Goal: Information Seeking & Learning: Compare options

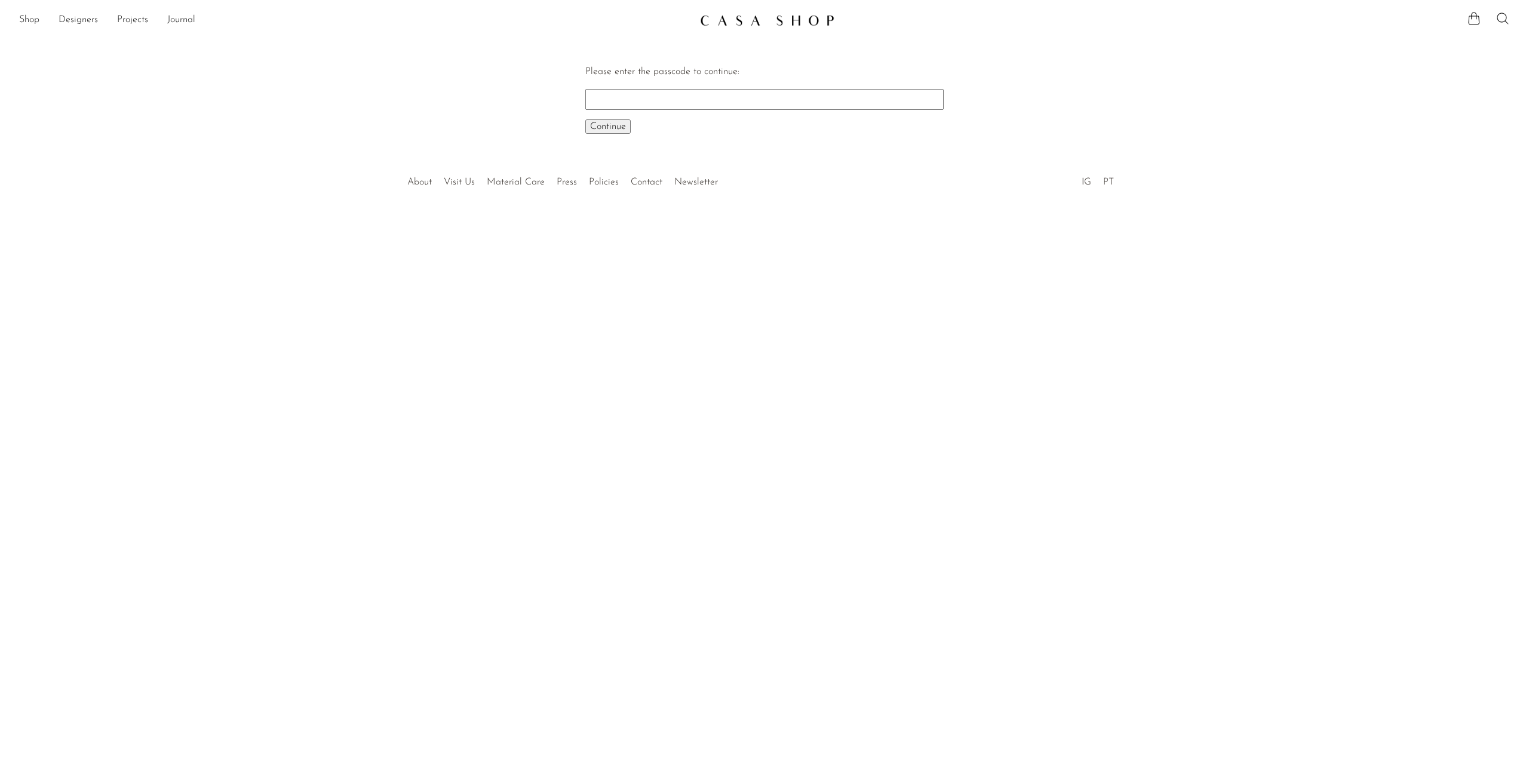
click at [636, 97] on input "Please enter the passcode to continue:" at bounding box center [764, 99] width 358 height 20
paste input "EARLY"
type input "EARLY"
click at [620, 125] on span "Continue" at bounding box center [608, 126] width 36 height 9
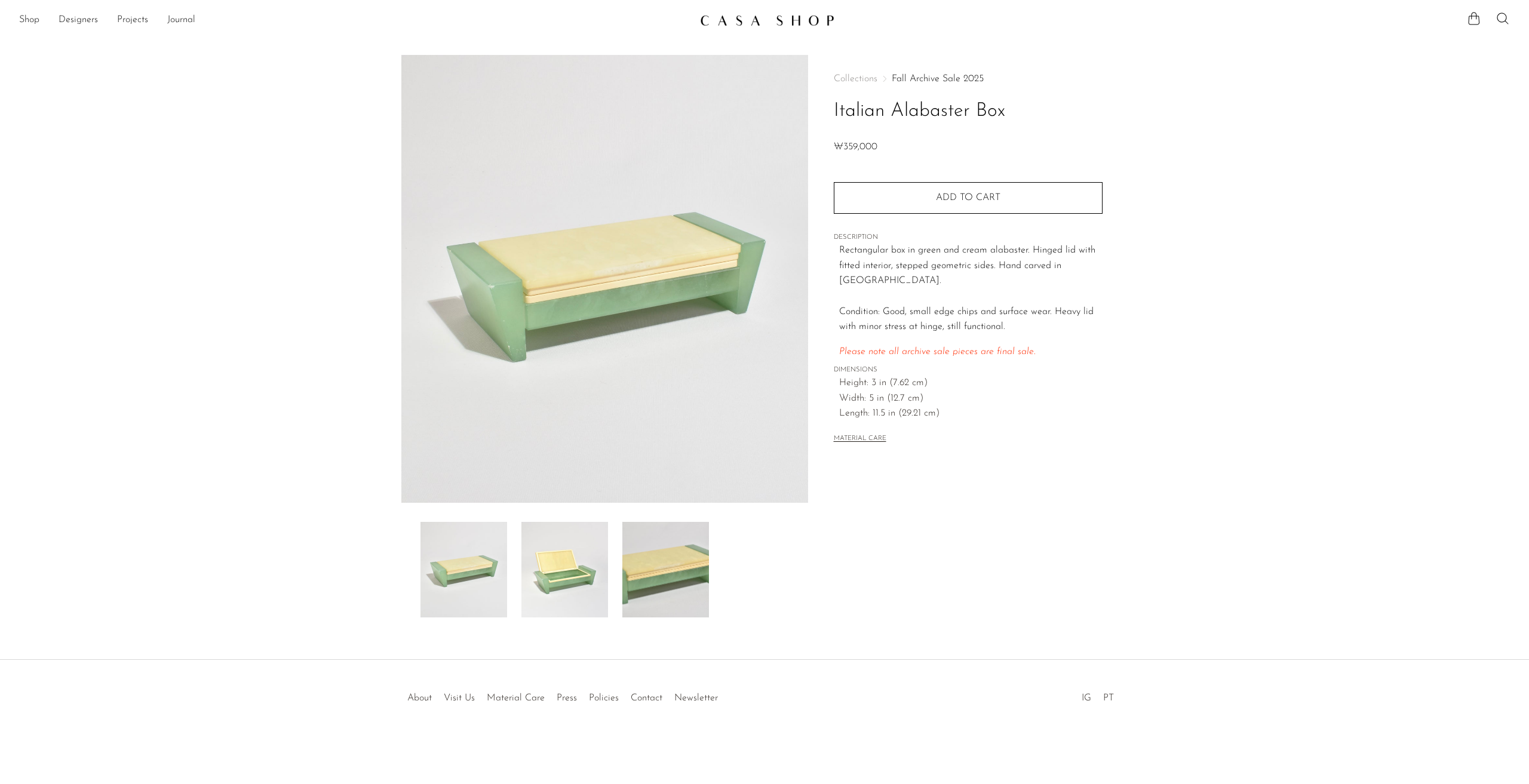
click at [565, 558] on img at bounding box center [565, 570] width 86 height 96
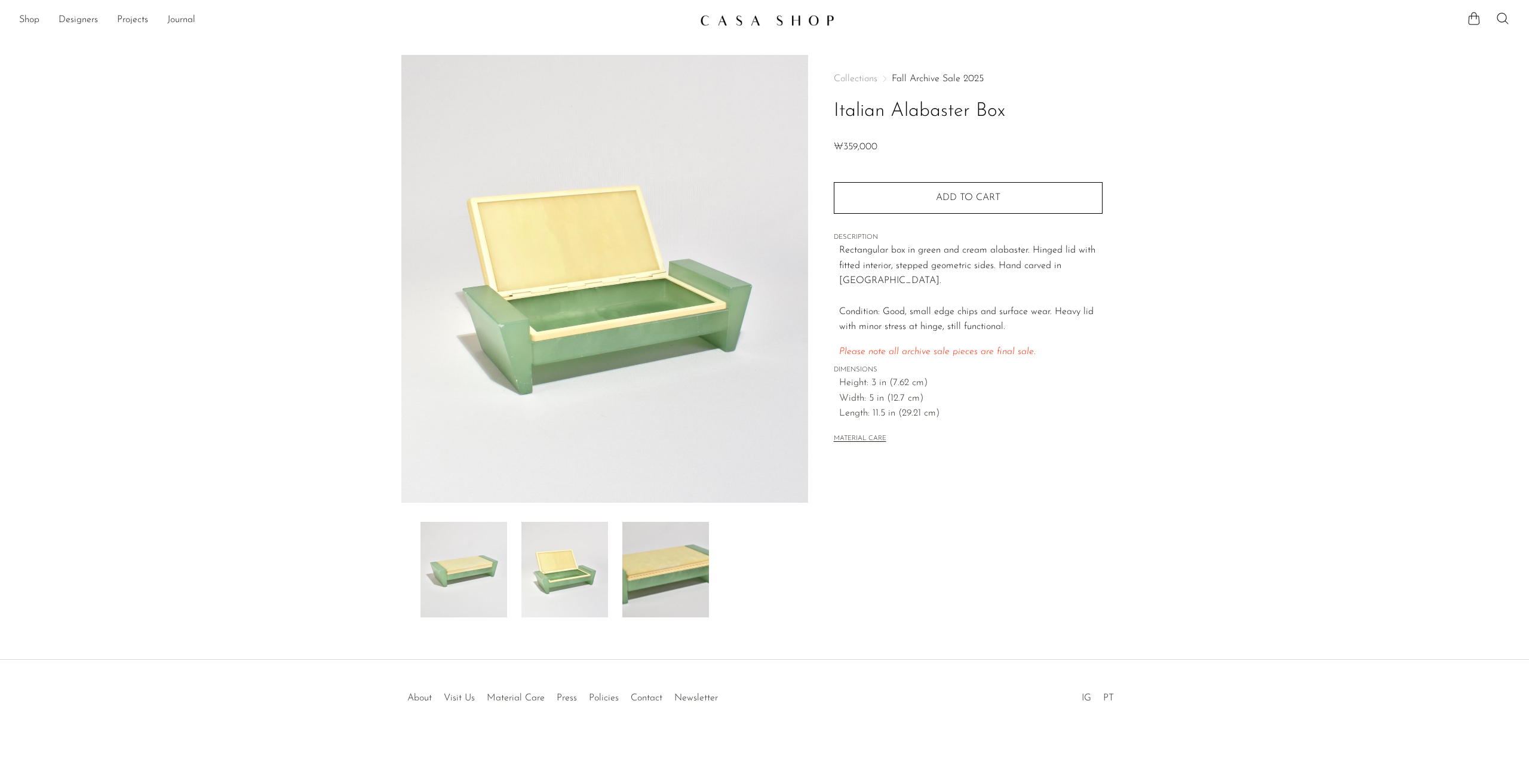
click at [663, 573] on img at bounding box center [665, 570] width 86 height 96
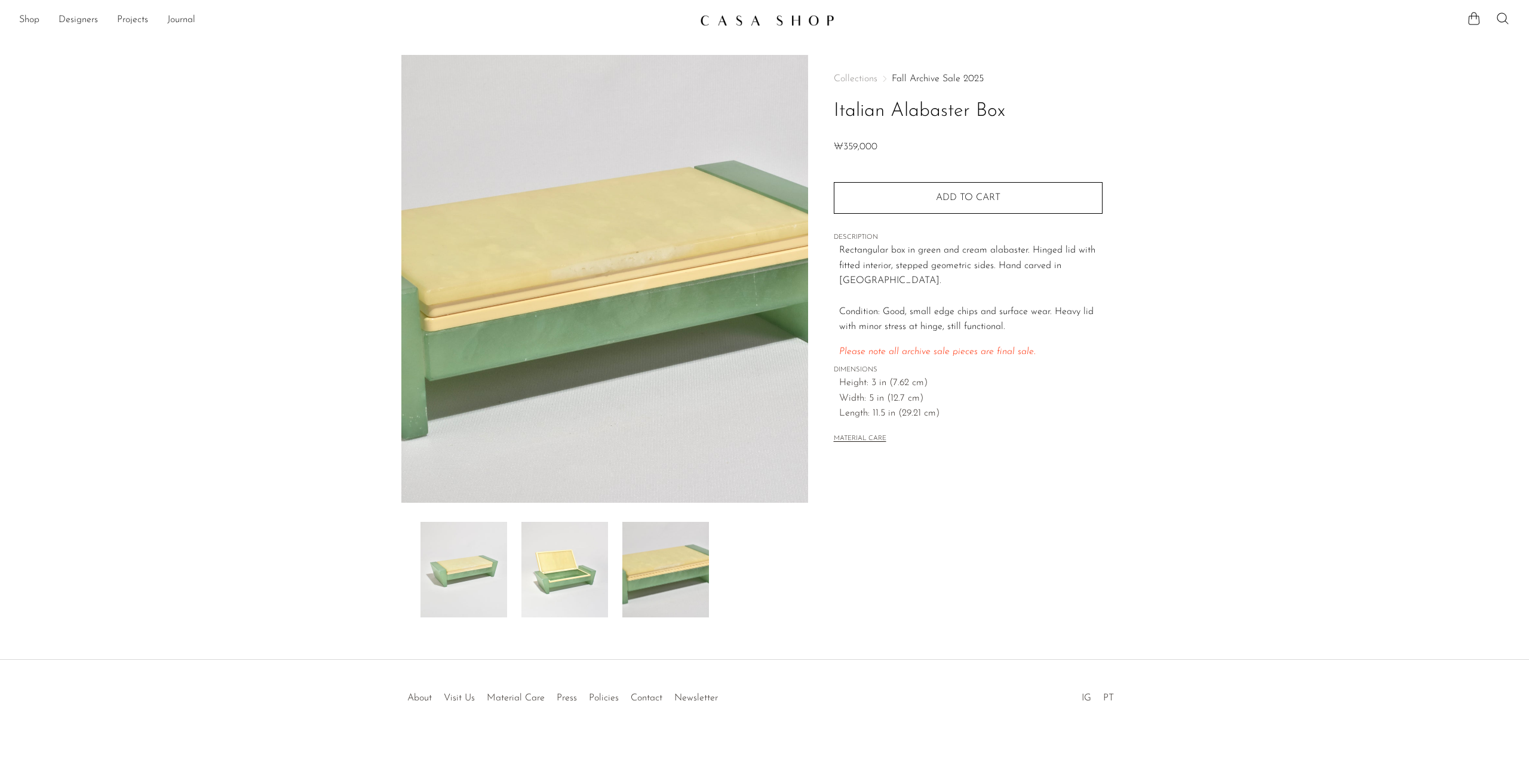
click at [445, 571] on img at bounding box center [464, 570] width 86 height 96
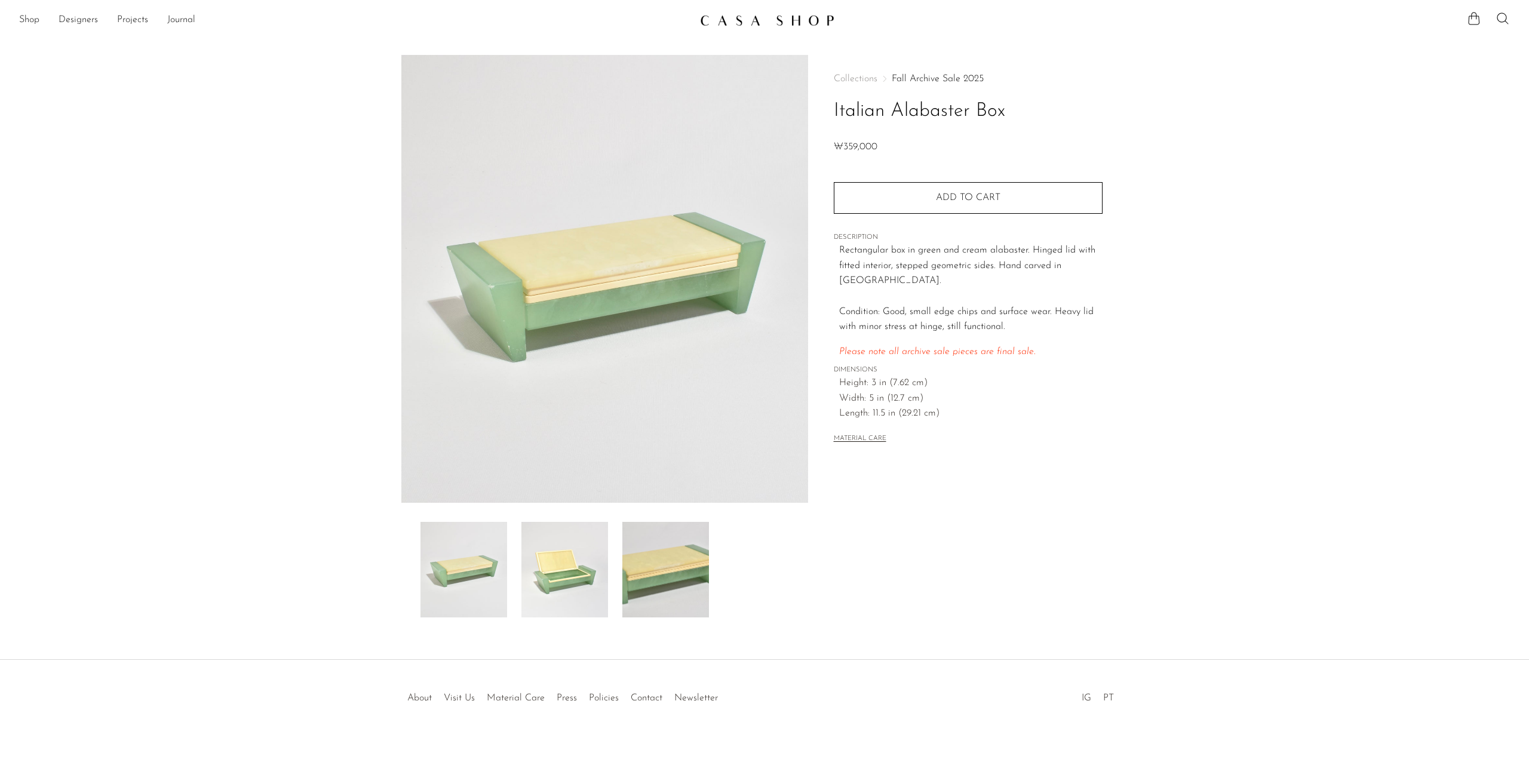
click at [541, 573] on img at bounding box center [565, 570] width 86 height 96
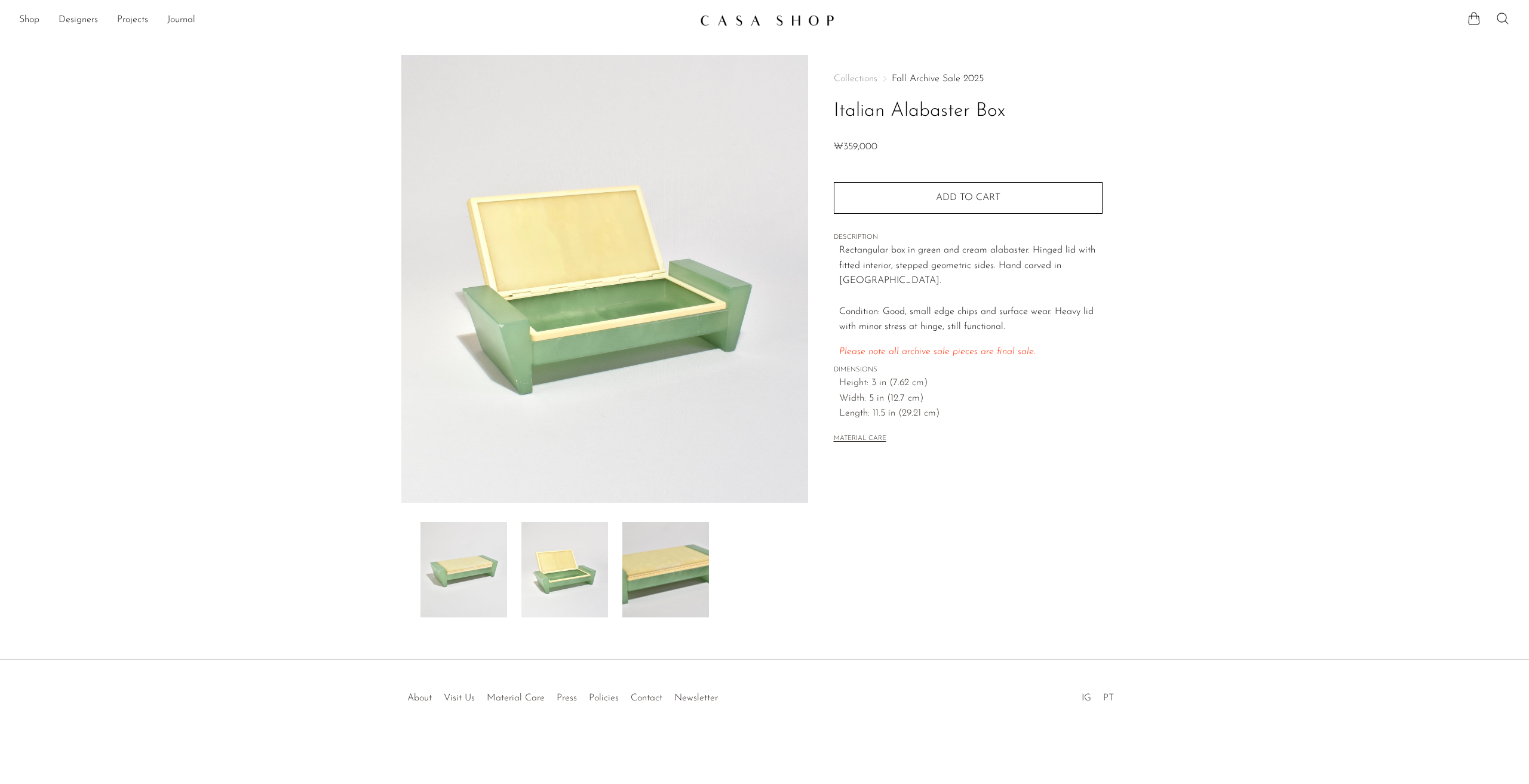
click at [806, 23] on img at bounding box center [767, 20] width 134 height 12
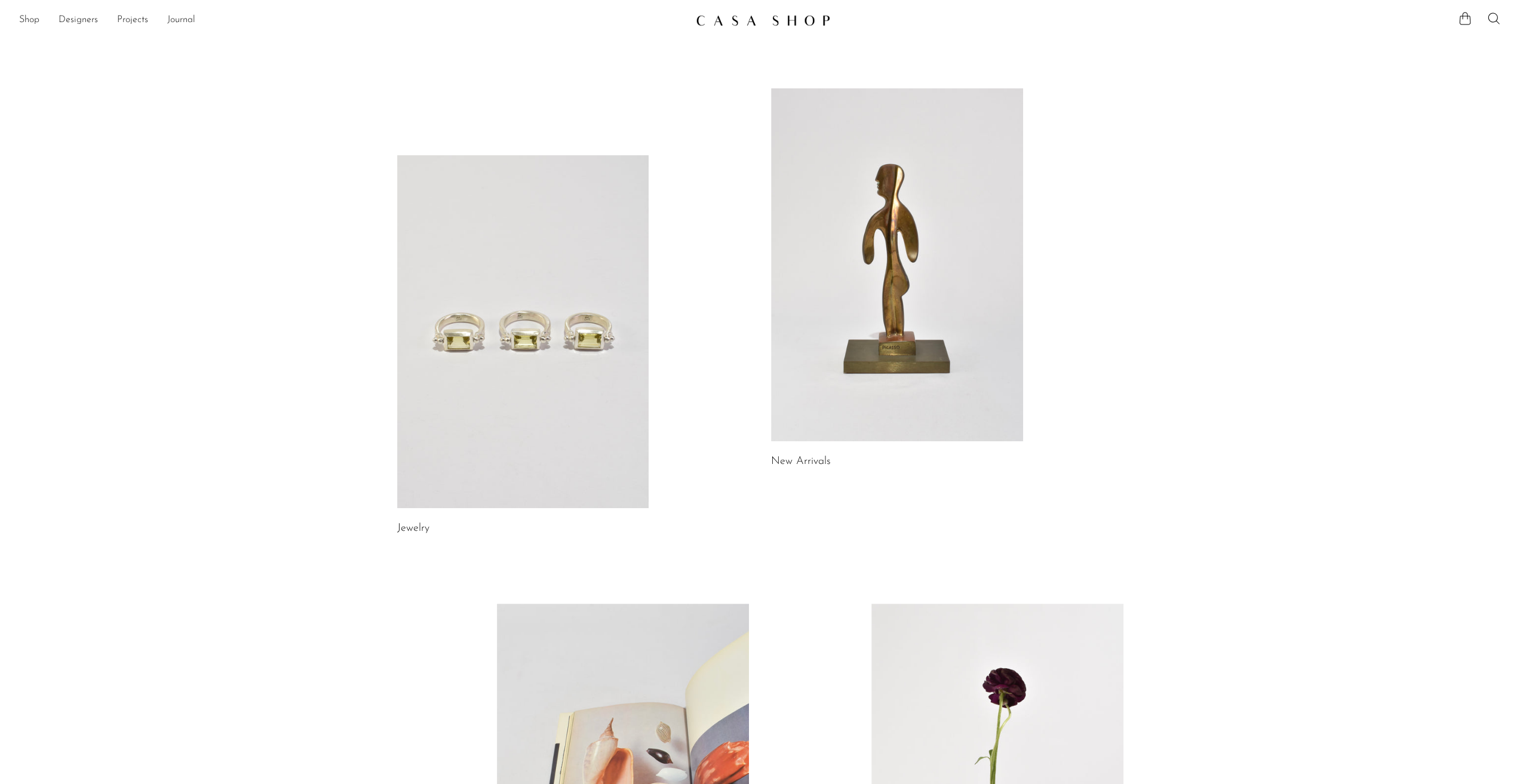
click at [1493, 17] on icon at bounding box center [1493, 18] width 14 height 14
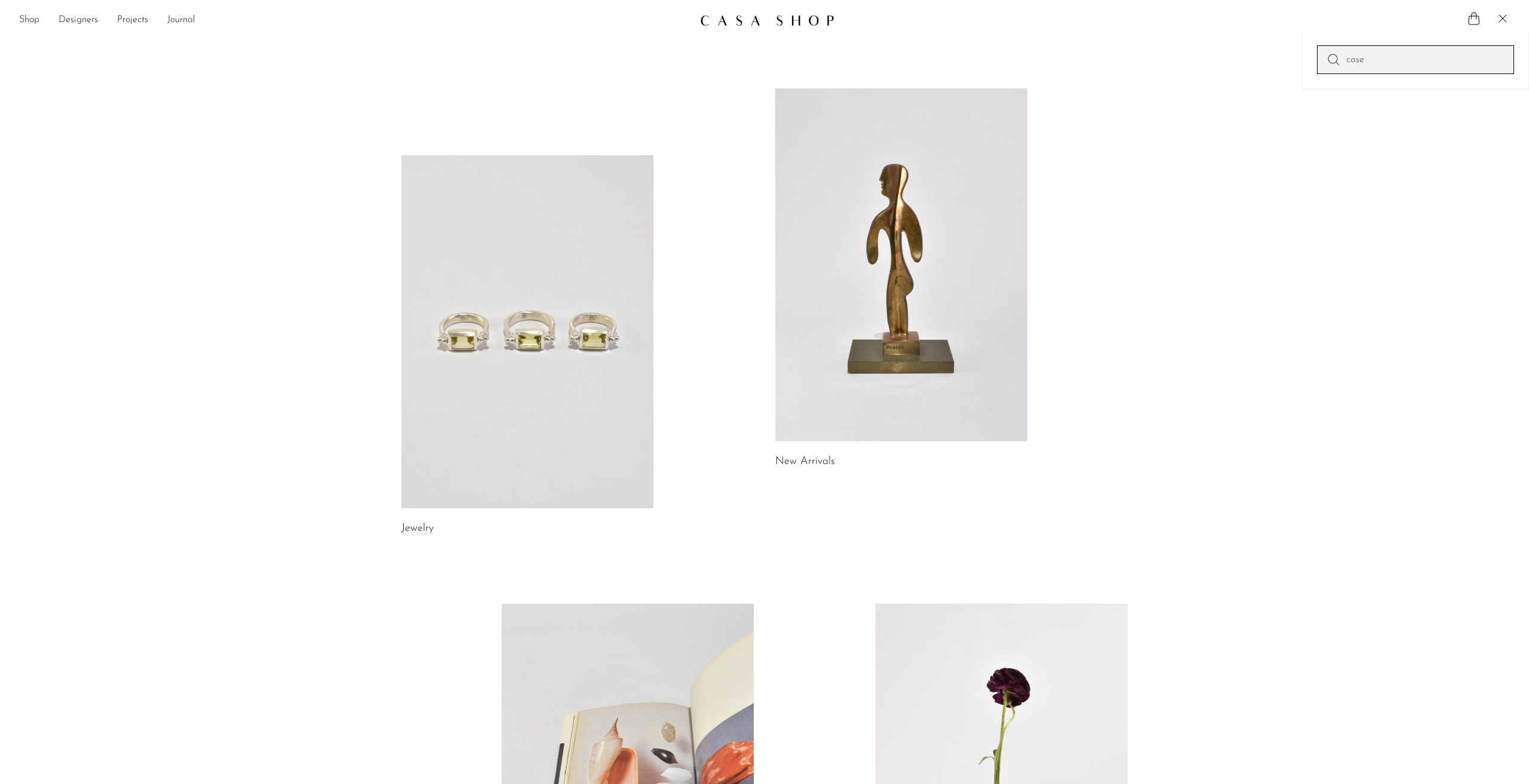
type input "case"
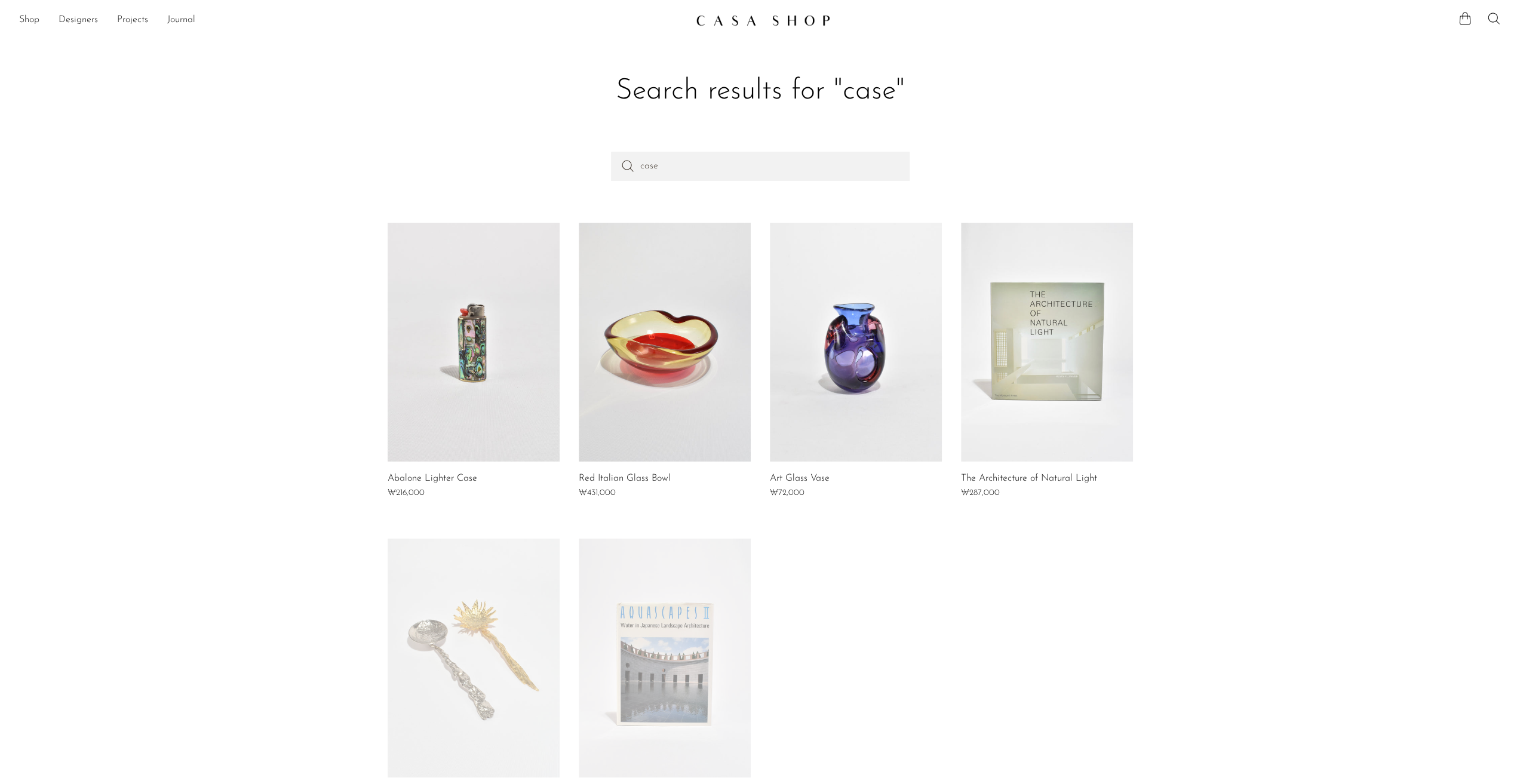
click at [1495, 12] on icon at bounding box center [1493, 18] width 14 height 14
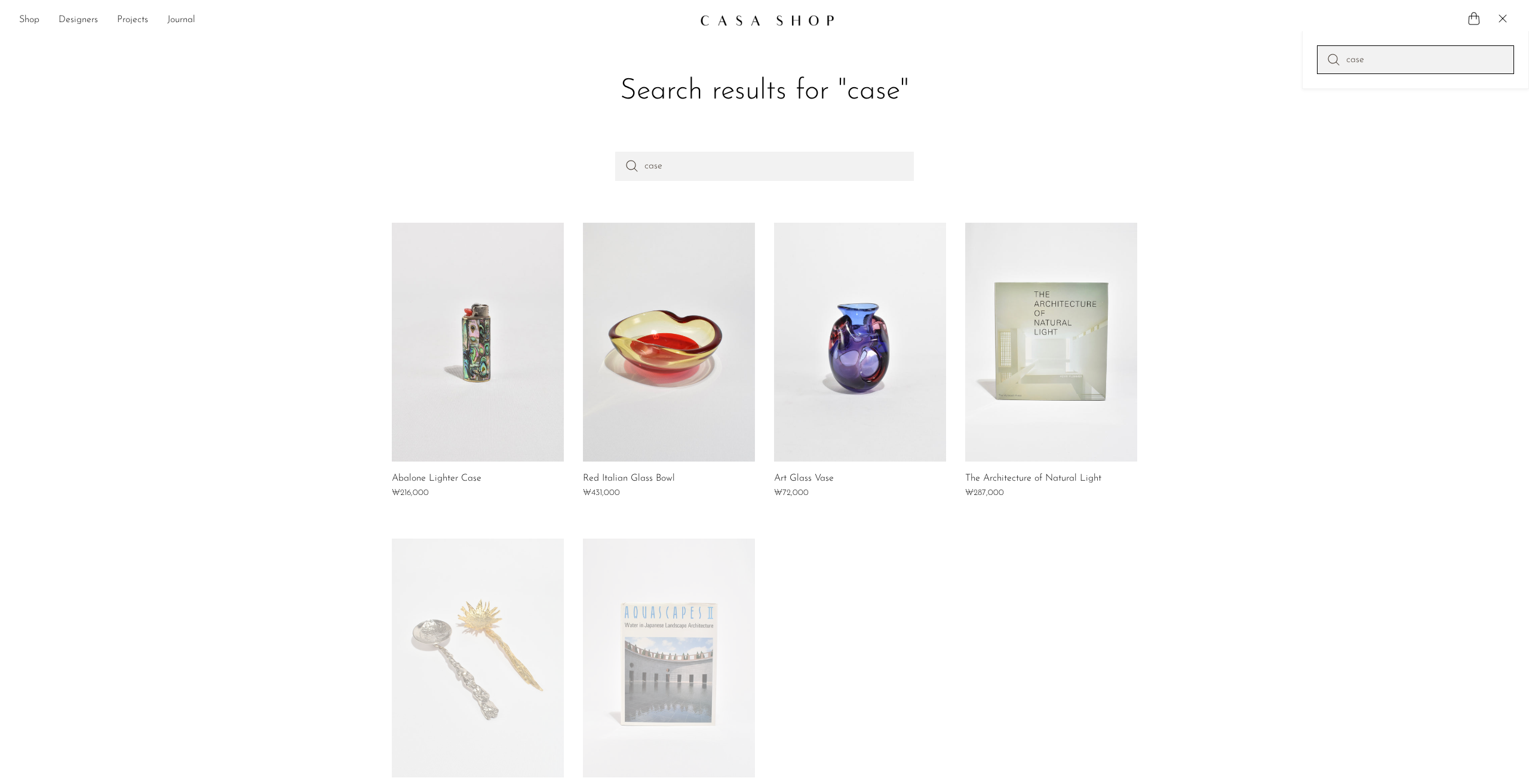
drag, startPoint x: 1377, startPoint y: 63, endPoint x: 1228, endPoint y: 60, distance: 149.0
click at [1260, 57] on body "Shop Featured New Arrivals Bestsellers" at bounding box center [764, 512] width 1529 height 1024
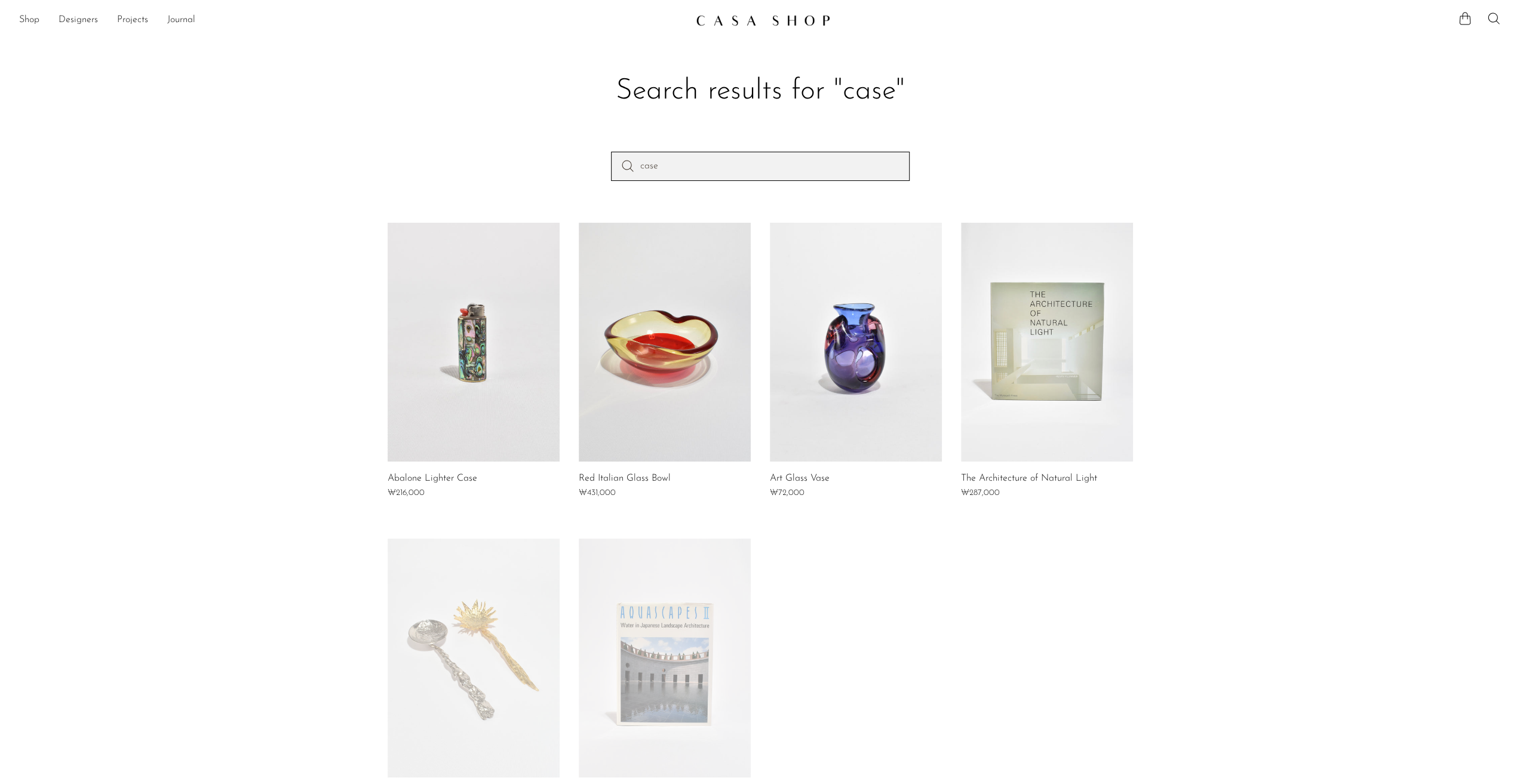
drag, startPoint x: 656, startPoint y: 164, endPoint x: 571, endPoint y: 160, distance: 85.1
click at [601, 160] on div "case" at bounding box center [760, 187] width 765 height 70
type input "box"
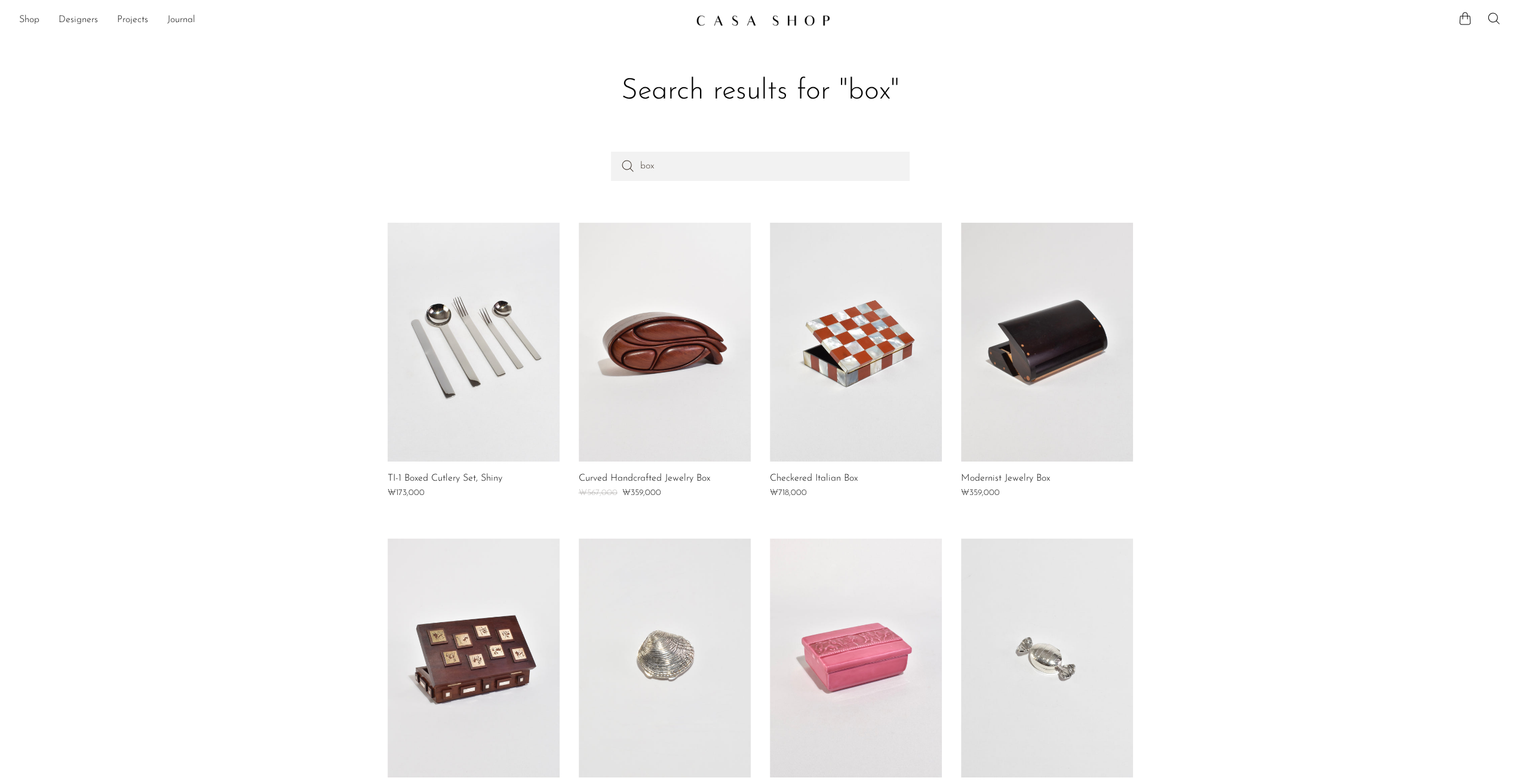
click at [1085, 338] on link at bounding box center [1046, 341] width 172 height 239
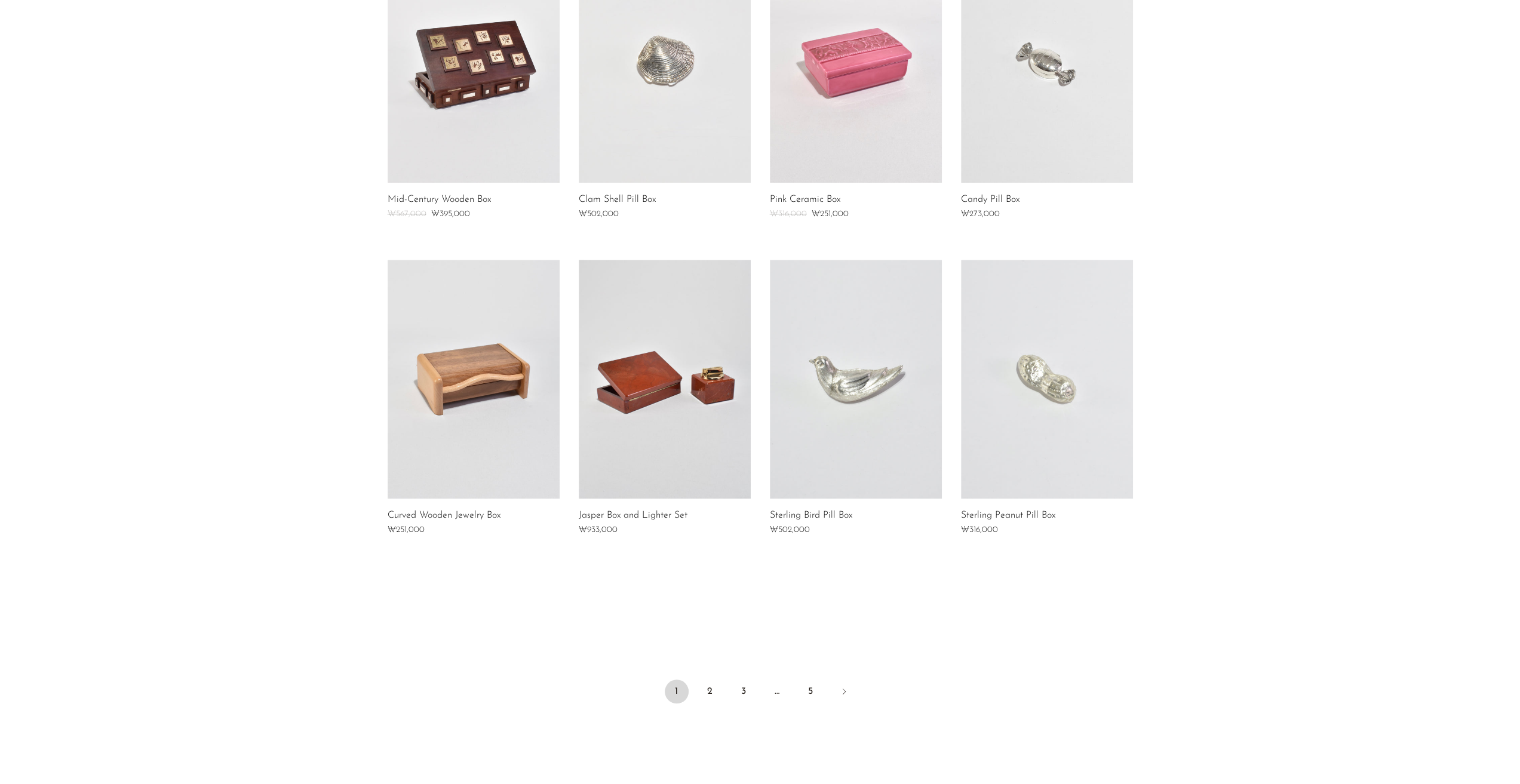
scroll to position [597, 0]
click at [710, 689] on link "2" at bounding box center [710, 688] width 24 height 24
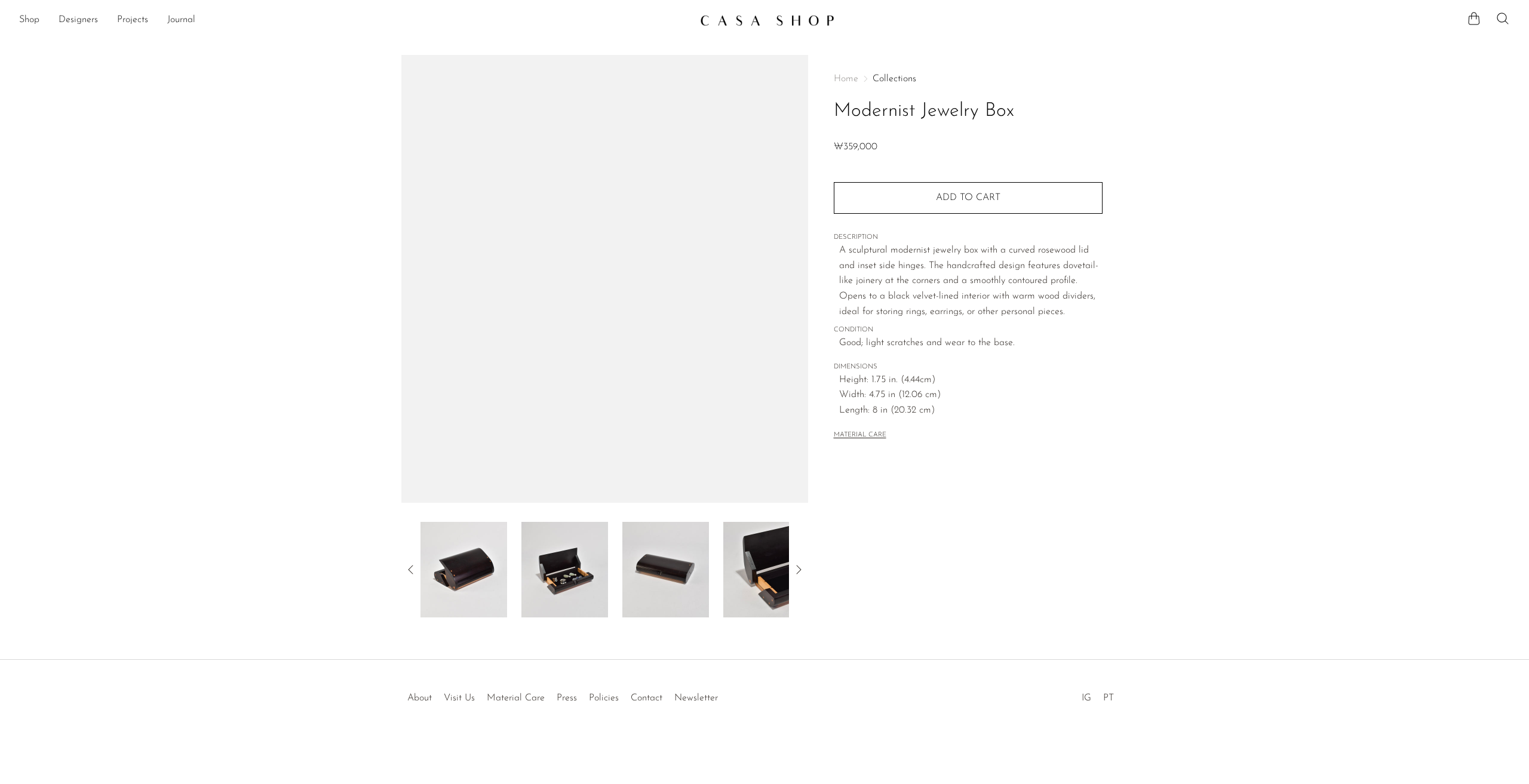
click at [567, 570] on img at bounding box center [565, 570] width 86 height 96
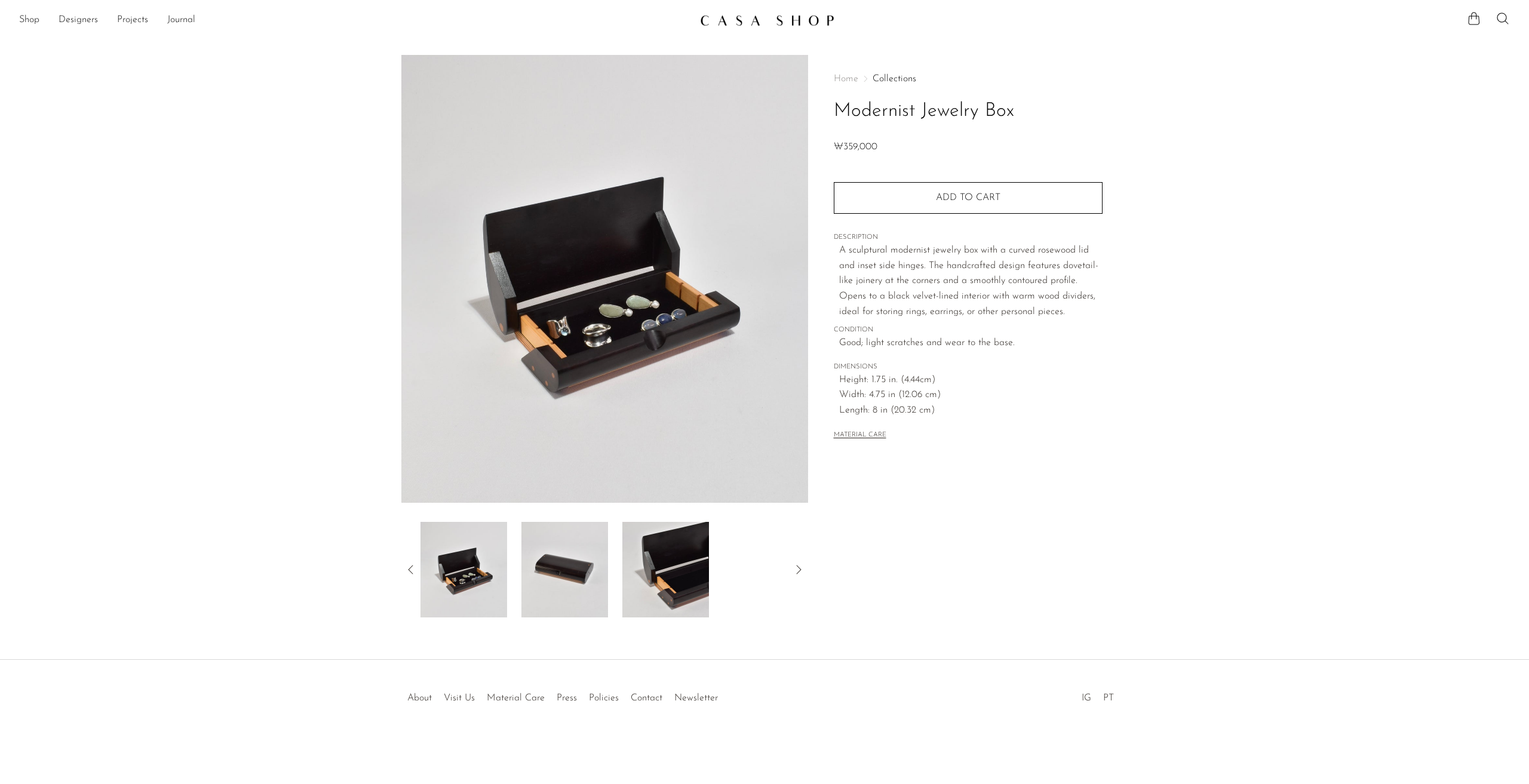
click at [571, 571] on img at bounding box center [565, 570] width 86 height 96
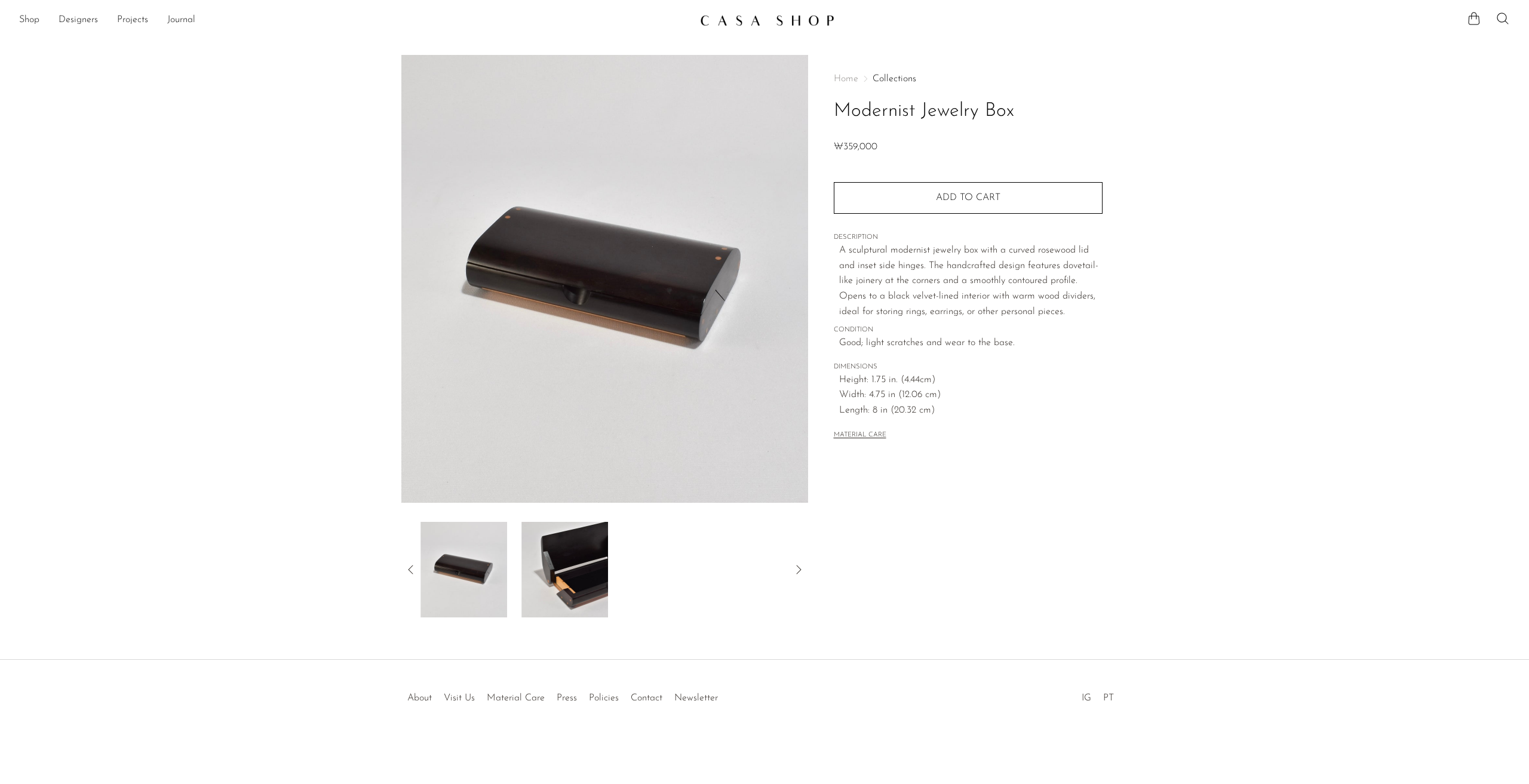
click at [563, 563] on img at bounding box center [565, 570] width 86 height 96
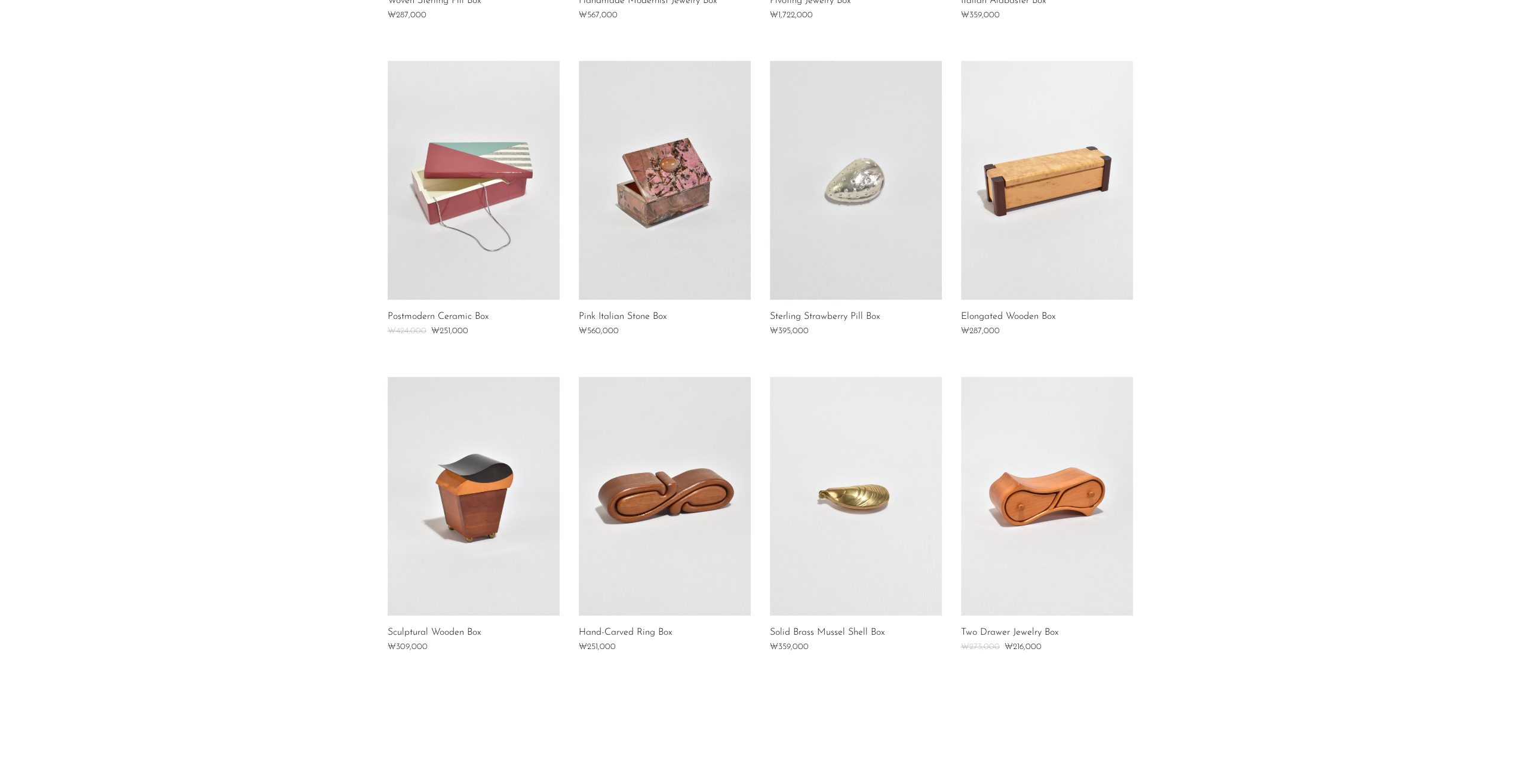
scroll to position [537, 0]
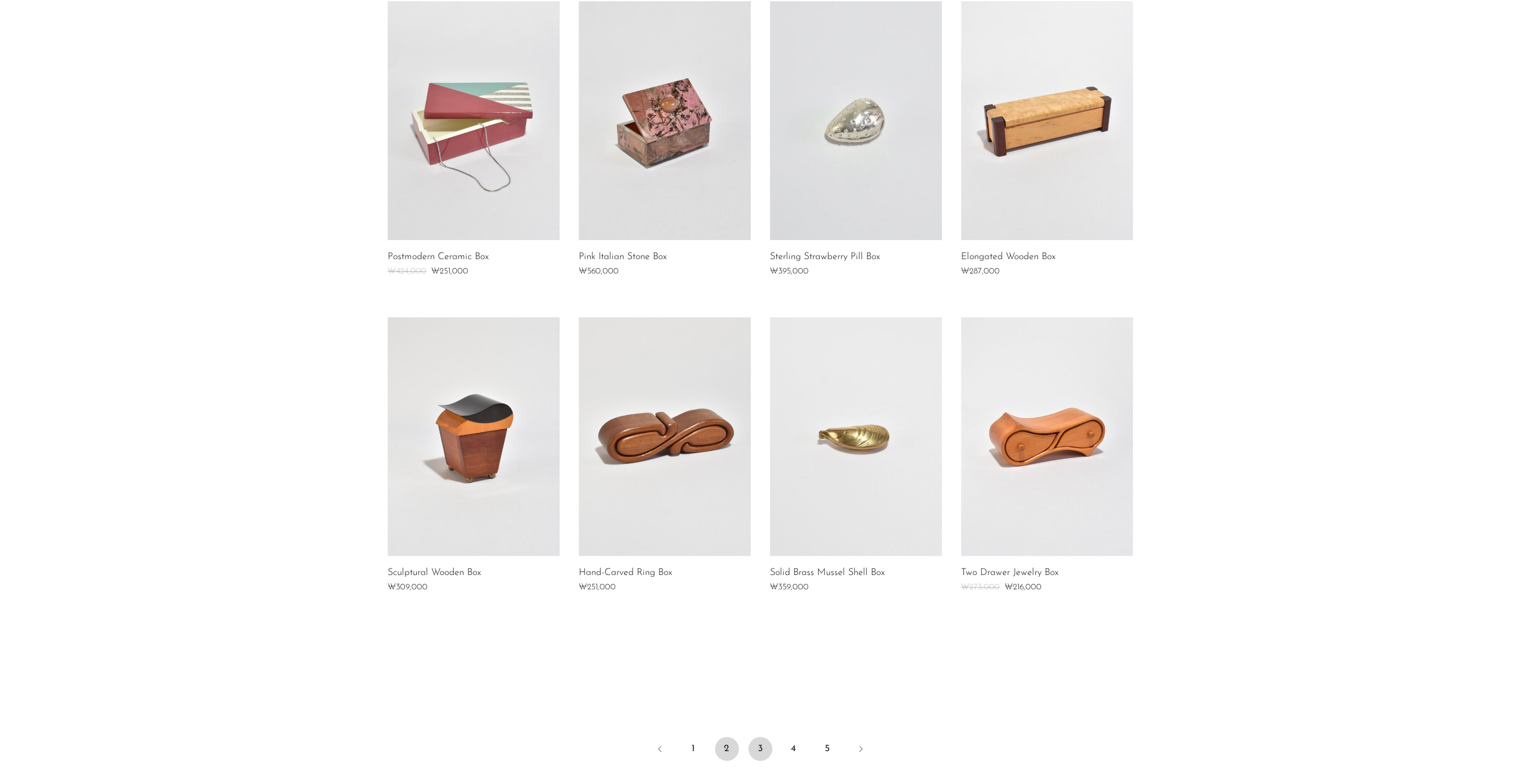
click at [762, 751] on link "3" at bounding box center [760, 748] width 24 height 24
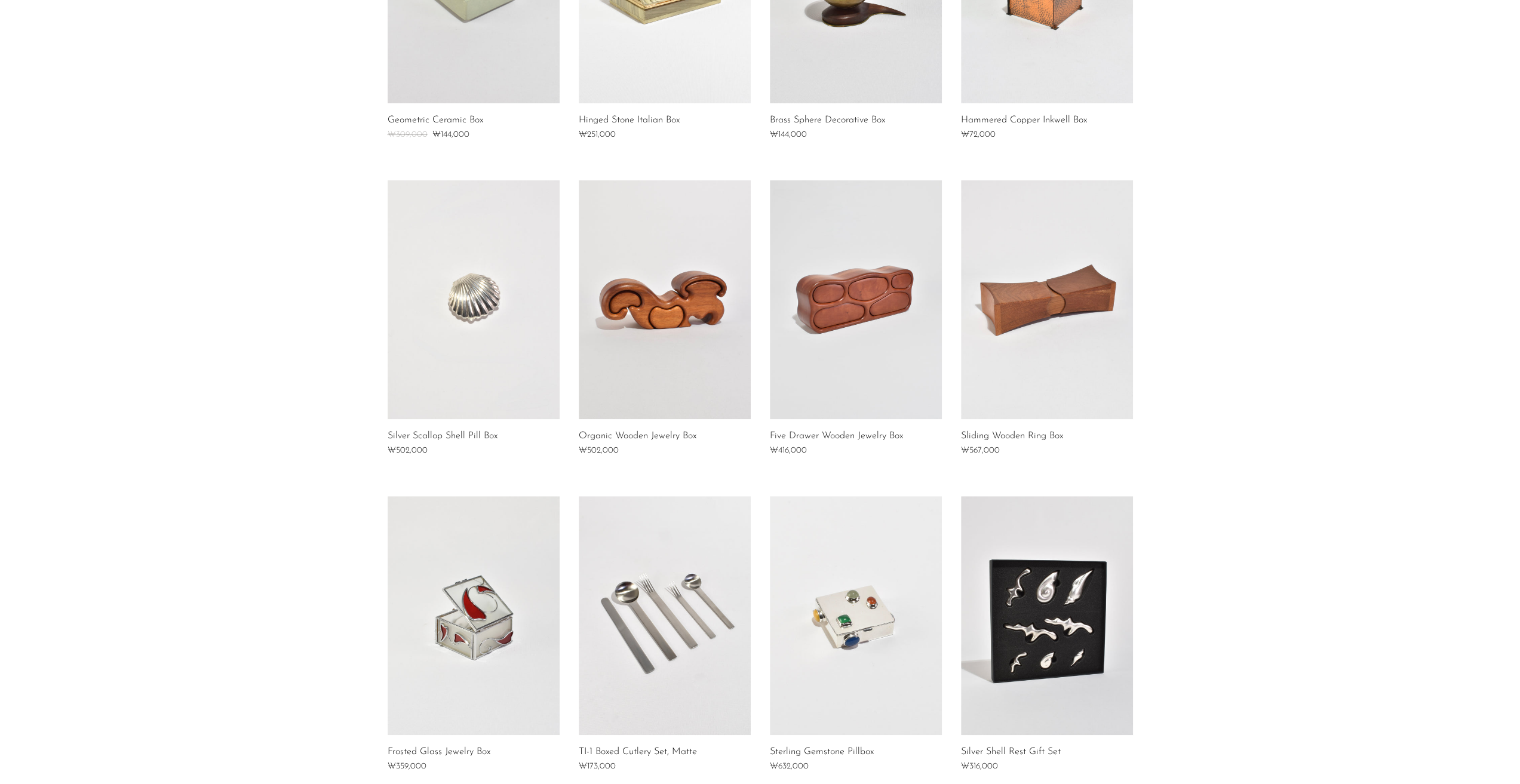
scroll to position [695, 0]
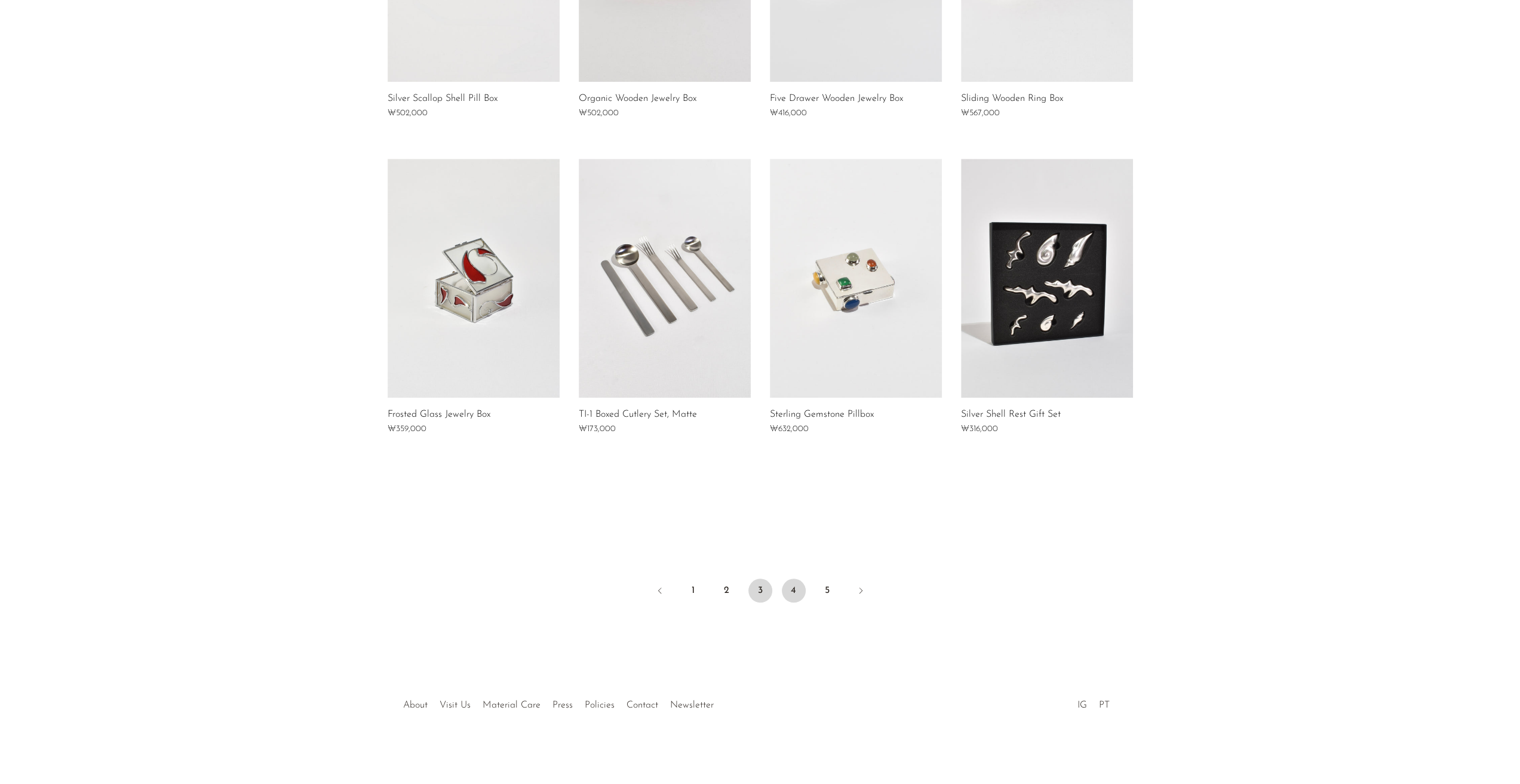
click at [799, 594] on link "4" at bounding box center [794, 590] width 24 height 24
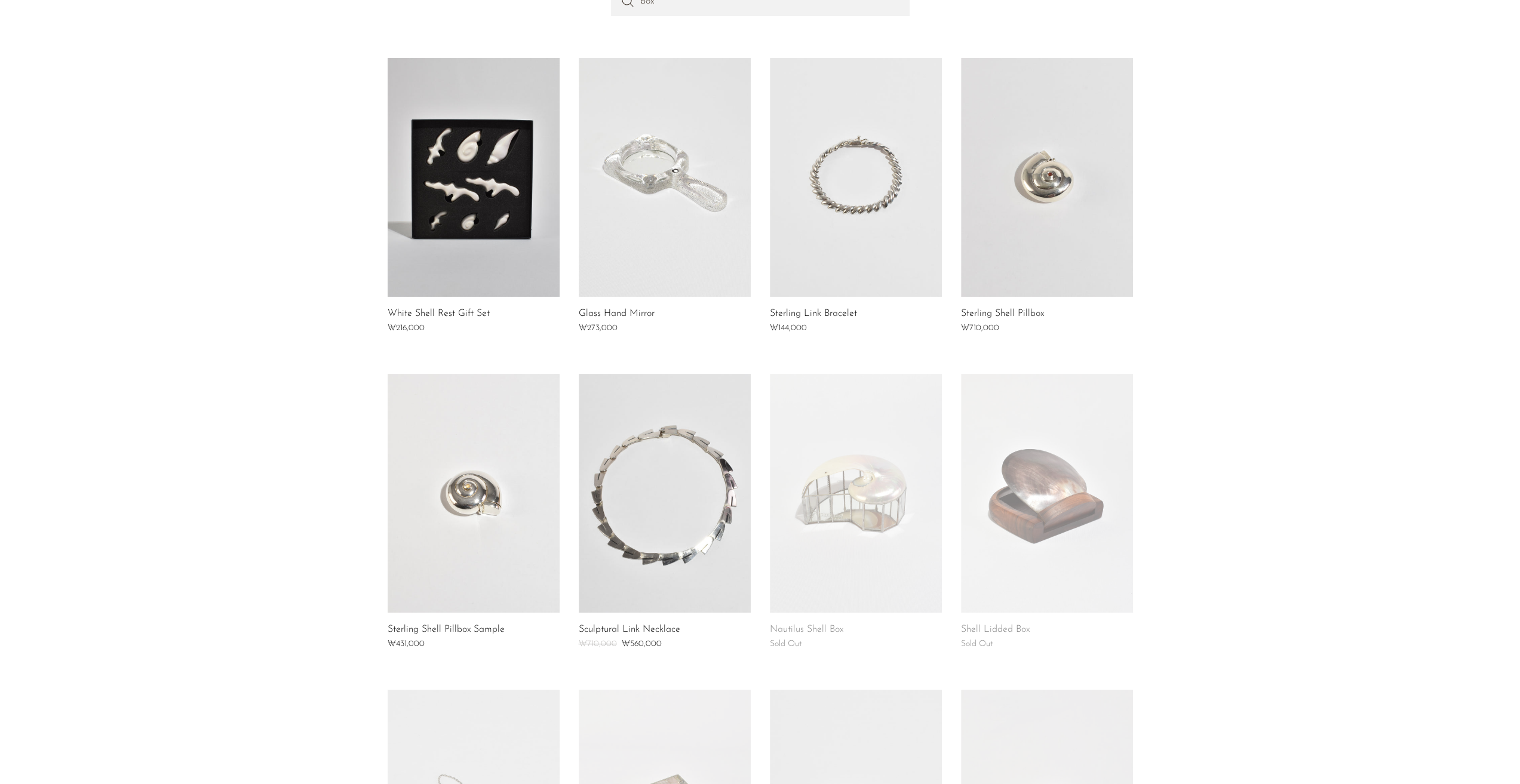
scroll to position [120, 0]
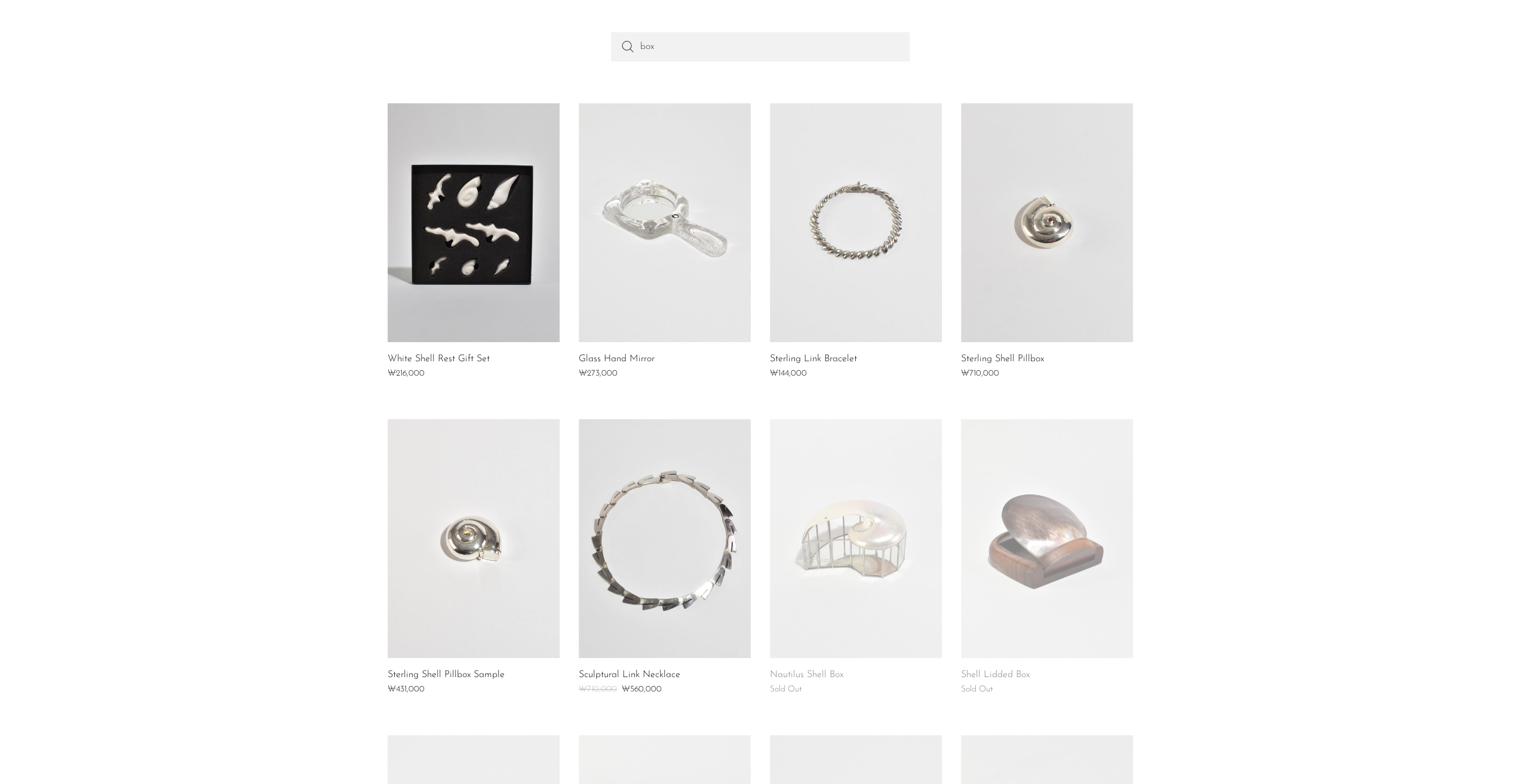
click at [1021, 201] on link at bounding box center [1046, 223] width 172 height 239
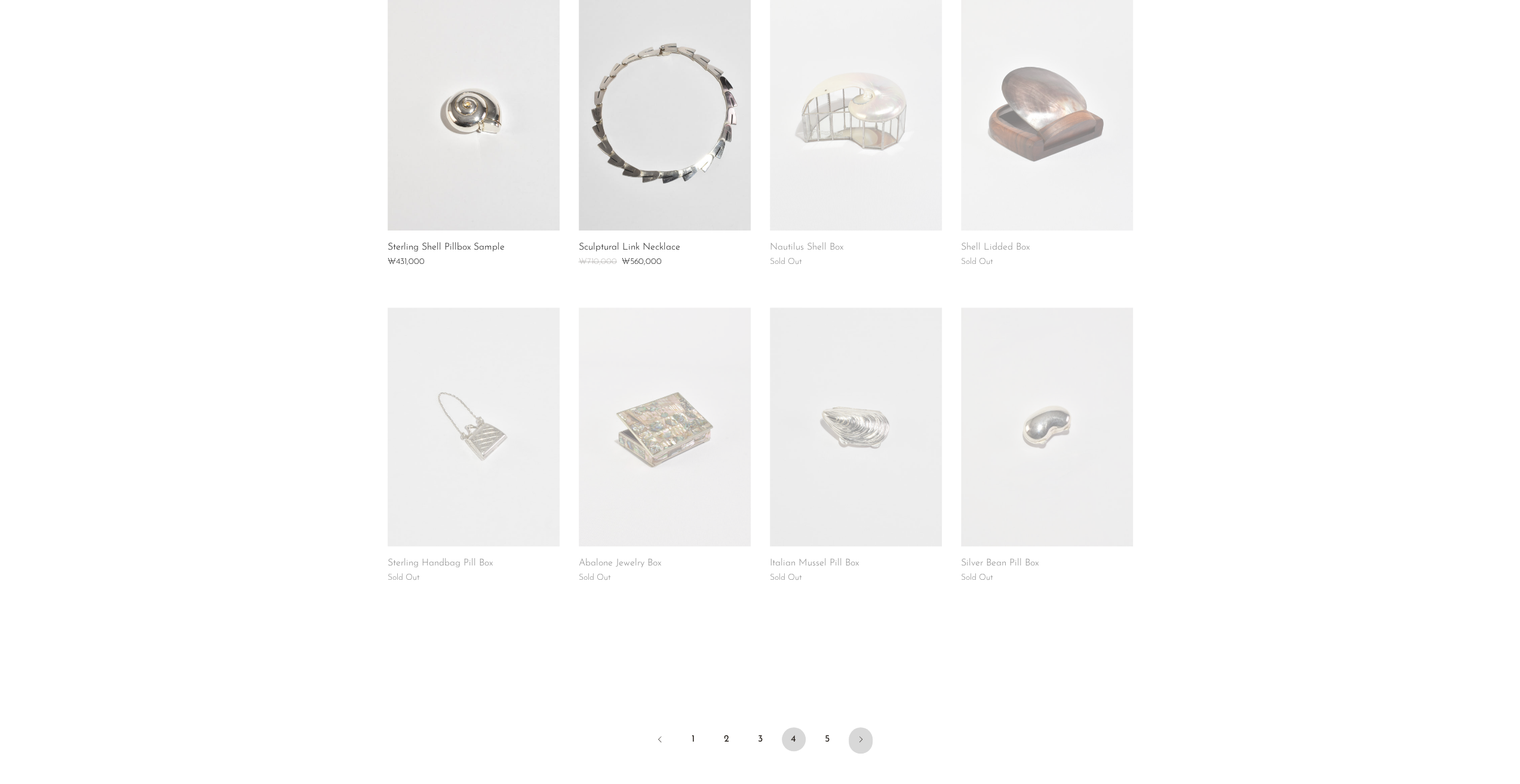
scroll to position [597, 0]
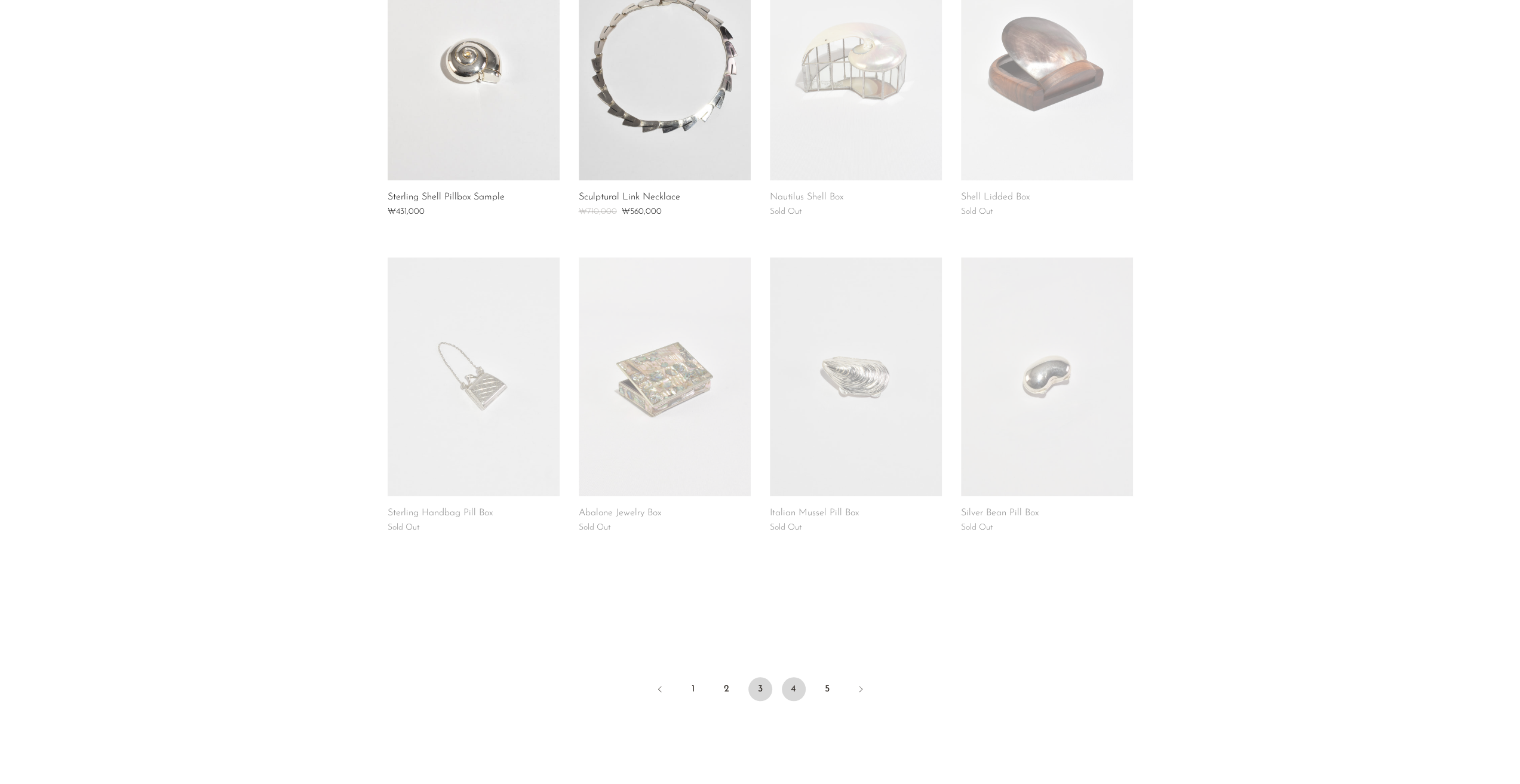
click at [760, 690] on link "3" at bounding box center [760, 688] width 24 height 24
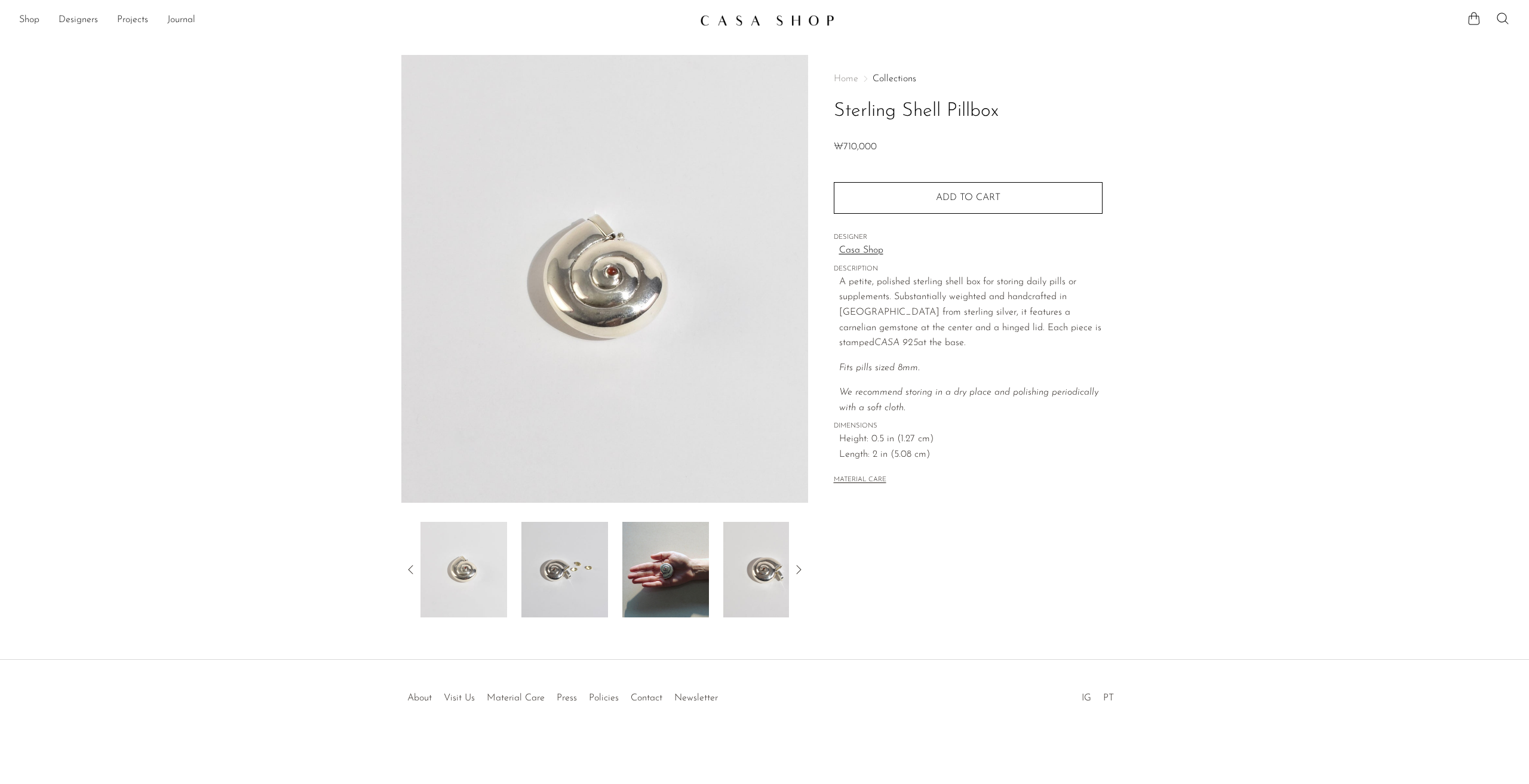
click at [552, 576] on img at bounding box center [565, 570] width 86 height 96
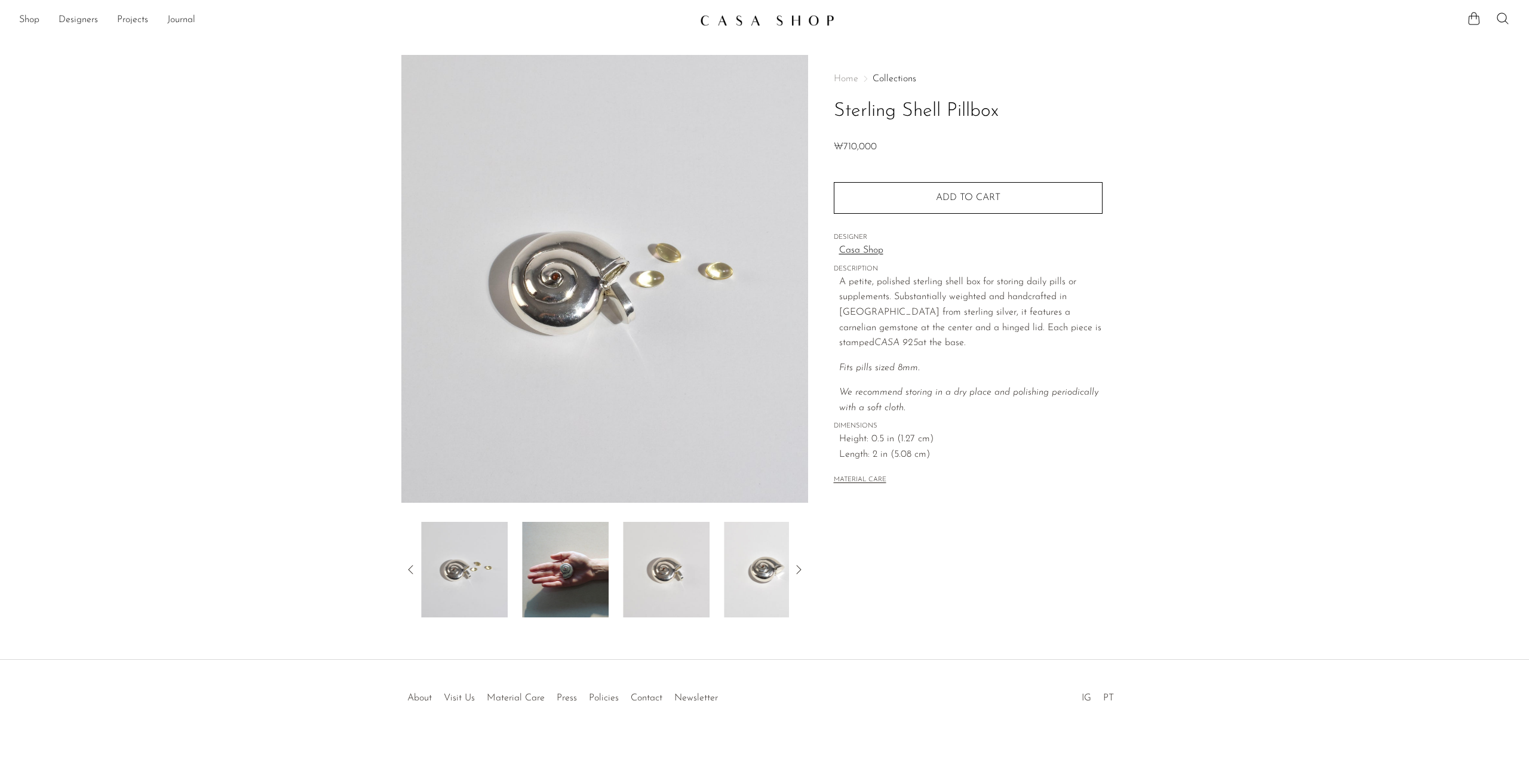
click at [586, 576] on img at bounding box center [565, 570] width 86 height 96
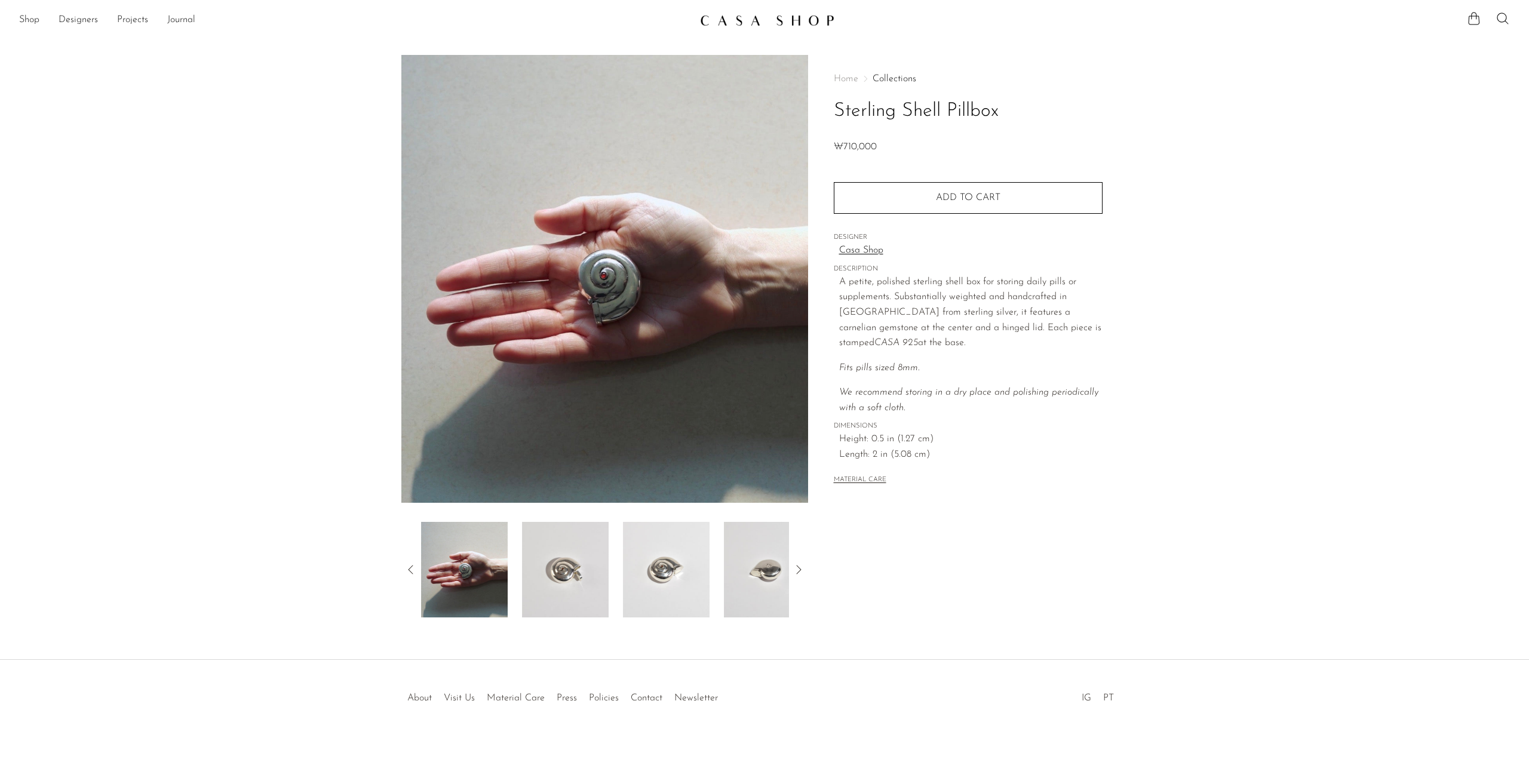
click at [589, 574] on img at bounding box center [565, 570] width 86 height 96
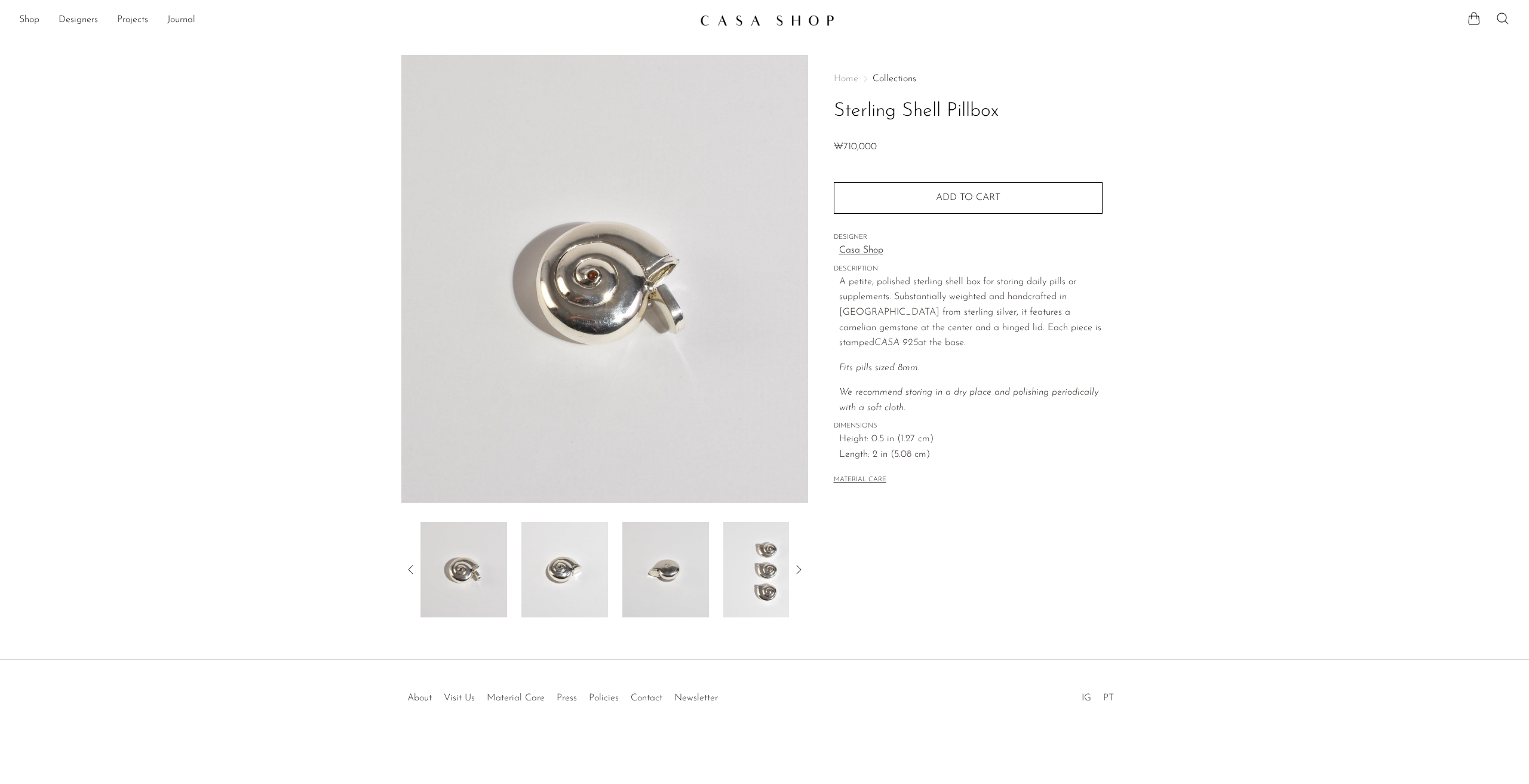
click at [659, 565] on img at bounding box center [665, 570] width 86 height 96
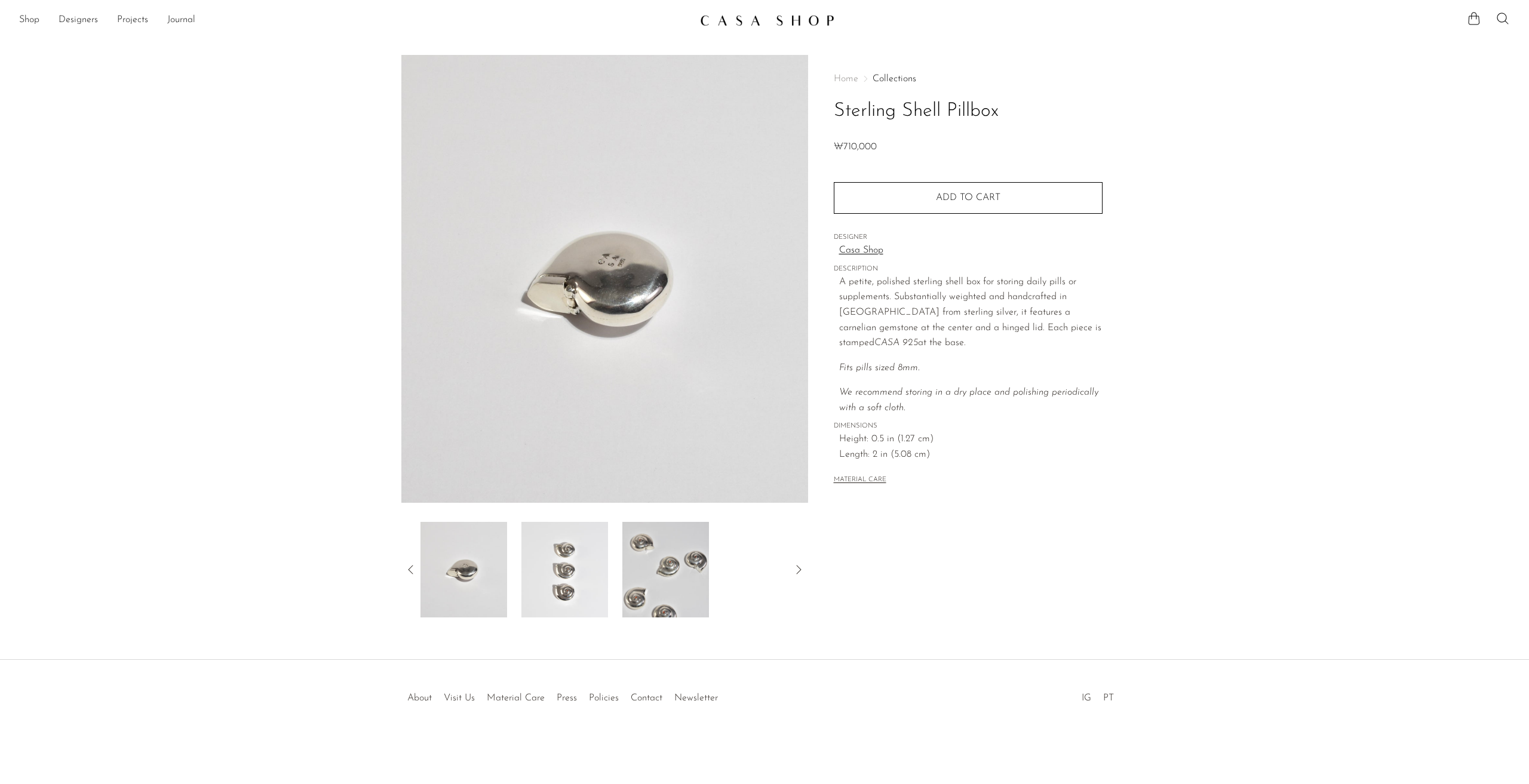
click at [671, 566] on img at bounding box center [665, 570] width 86 height 96
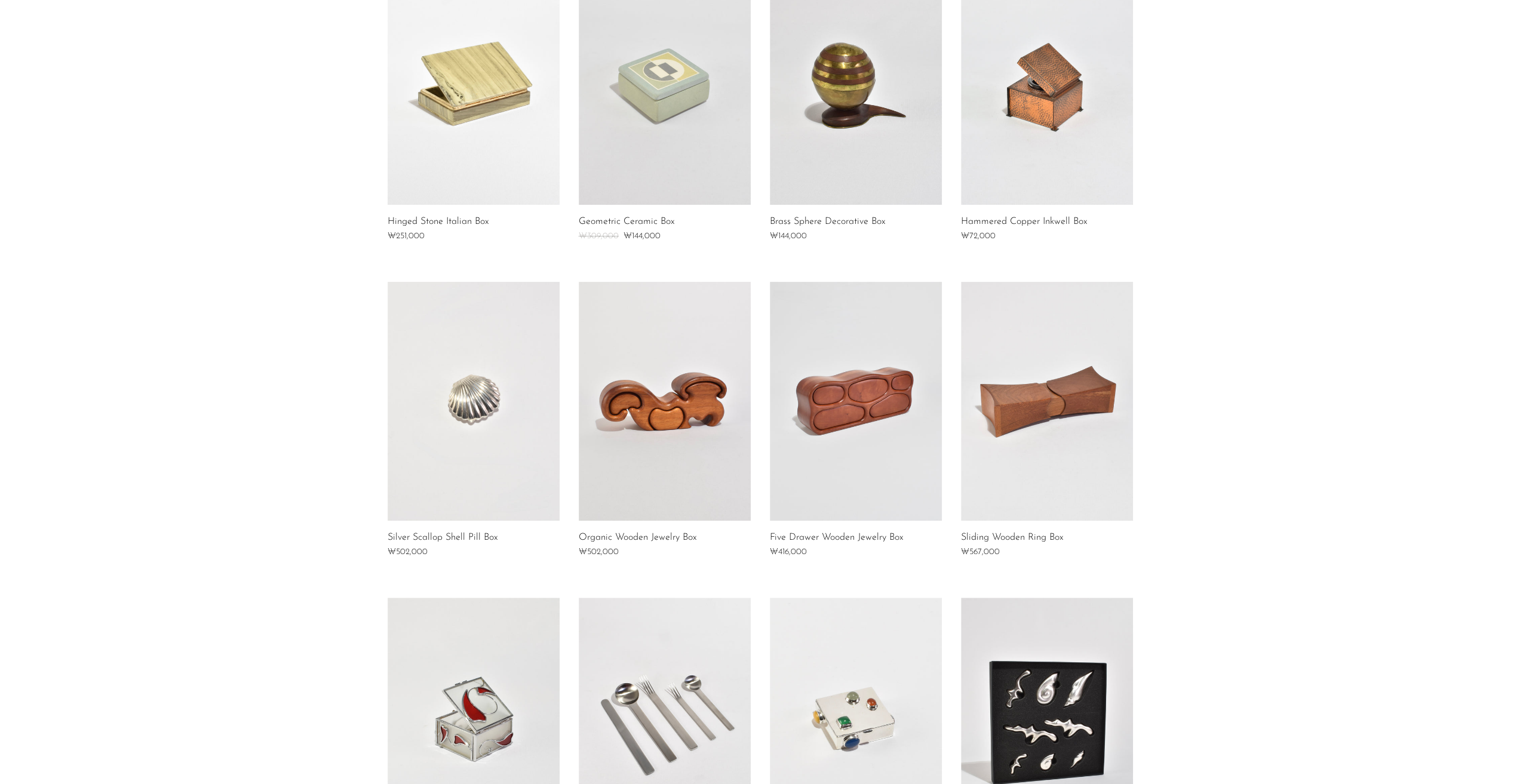
scroll to position [418, 0]
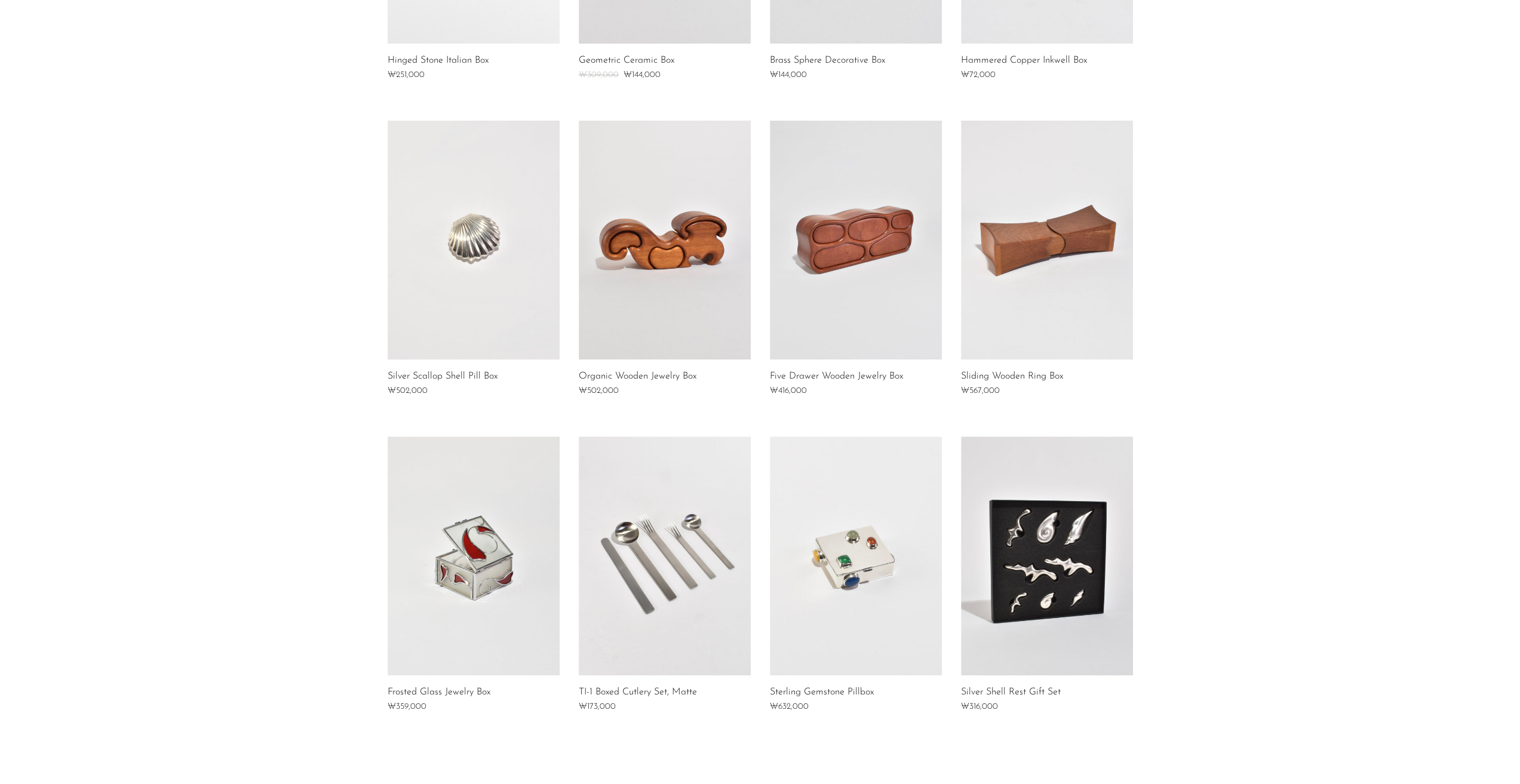
click at [861, 253] on link at bounding box center [856, 240] width 172 height 239
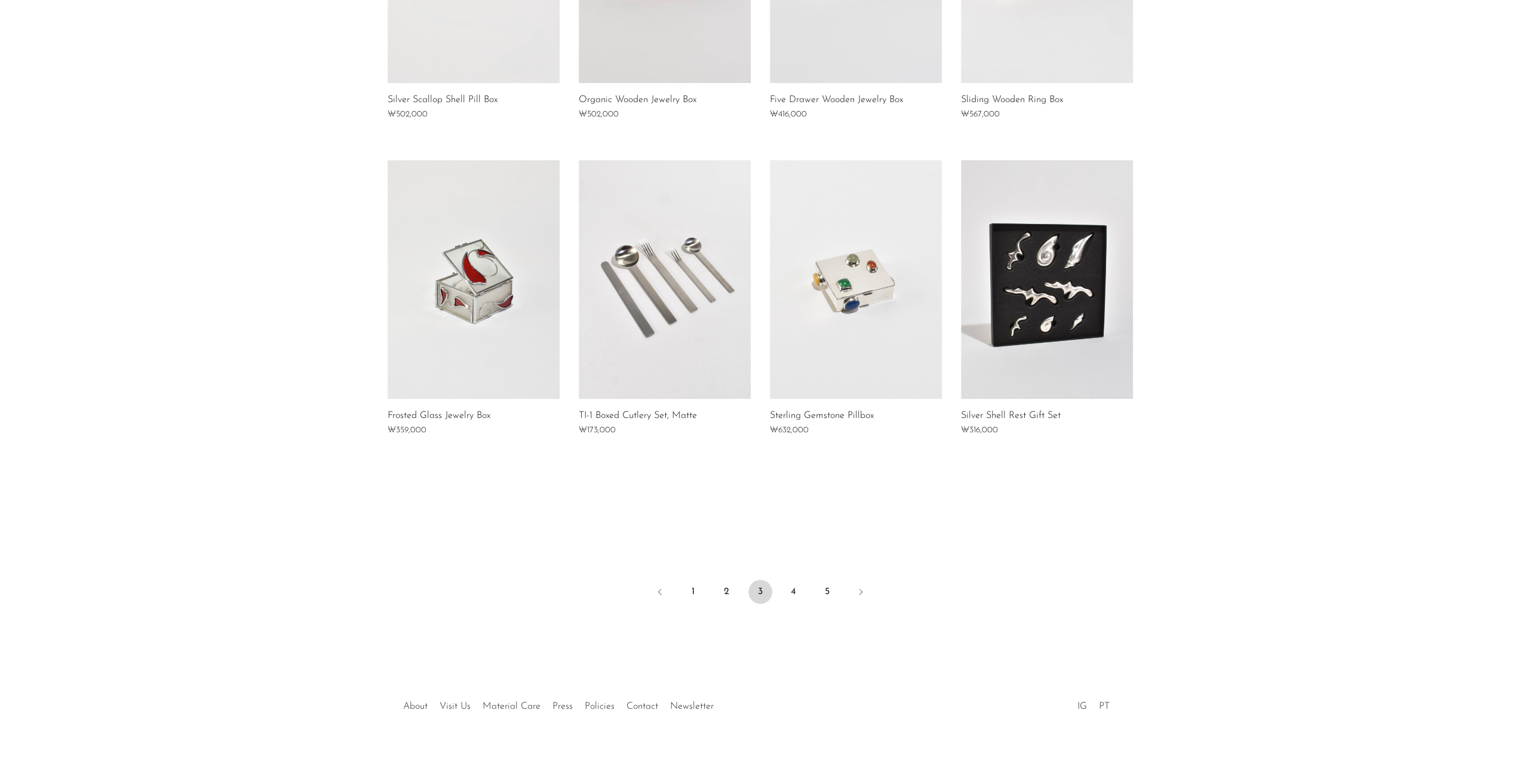
scroll to position [695, 0]
click at [719, 587] on link "2" at bounding box center [726, 590] width 24 height 24
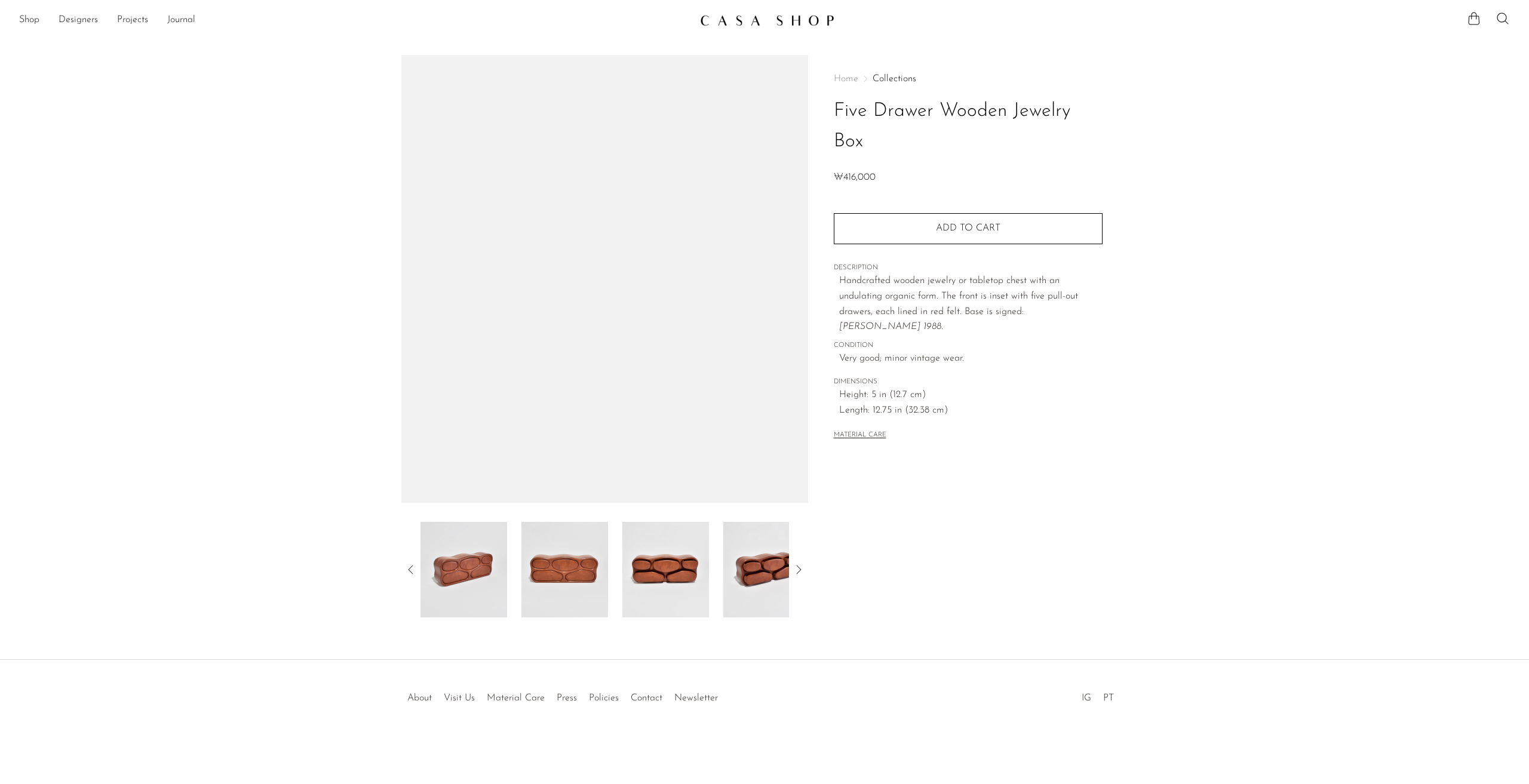
click at [552, 594] on img at bounding box center [565, 570] width 86 height 96
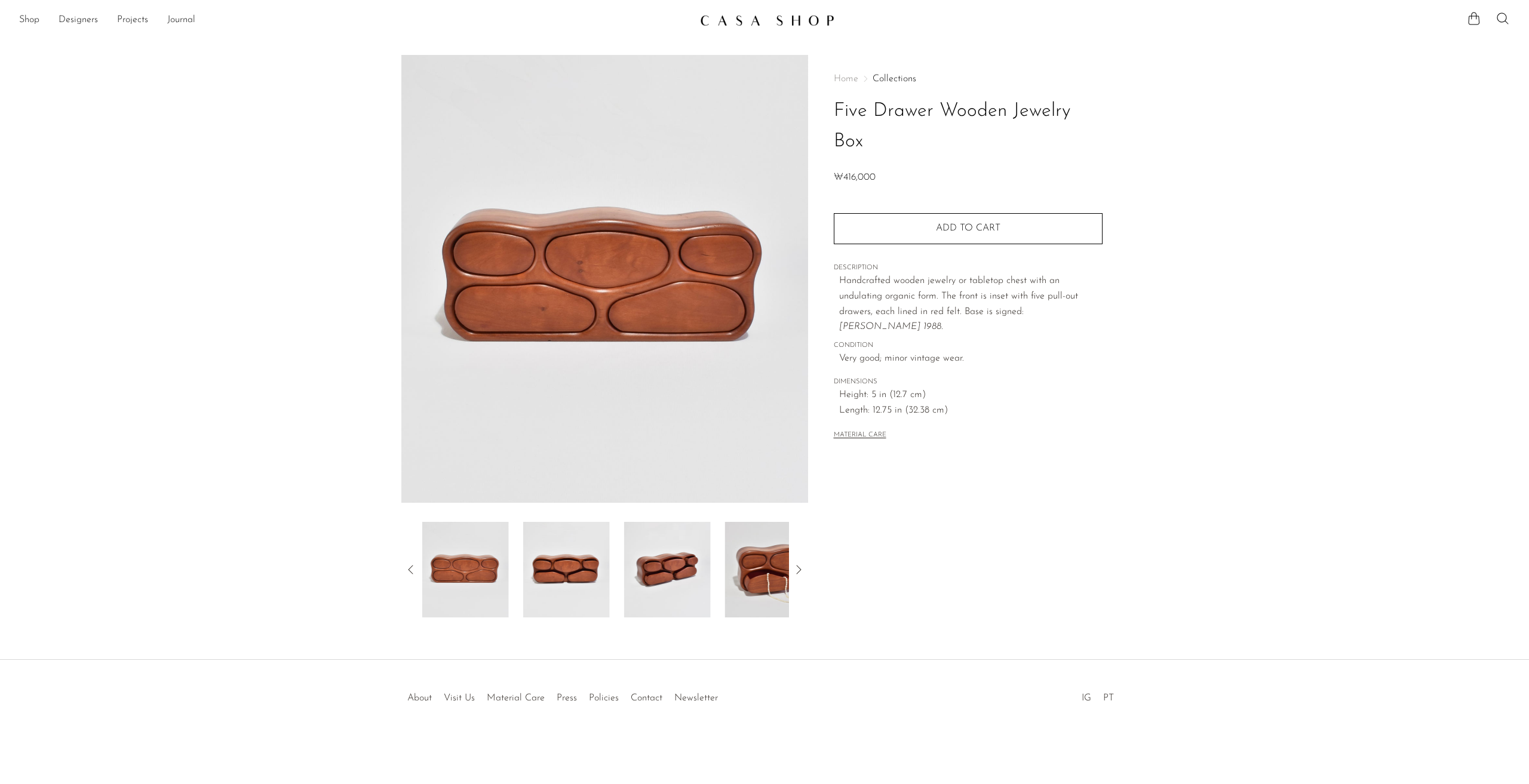
click at [605, 582] on img at bounding box center [566, 570] width 86 height 96
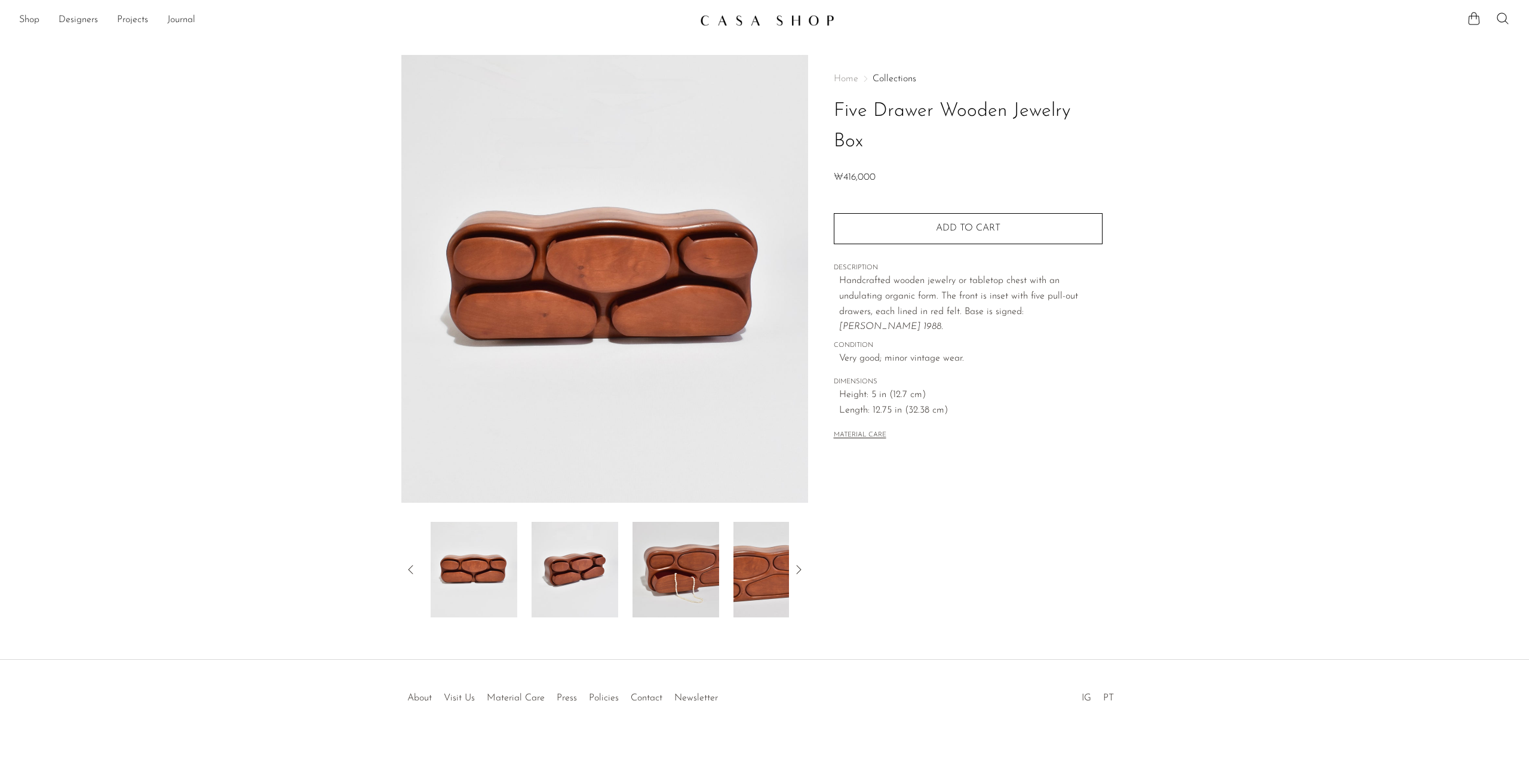
click at [621, 579] on div at bounding box center [605, 570] width 369 height 96
click at [663, 571] on img at bounding box center [665, 570] width 86 height 96
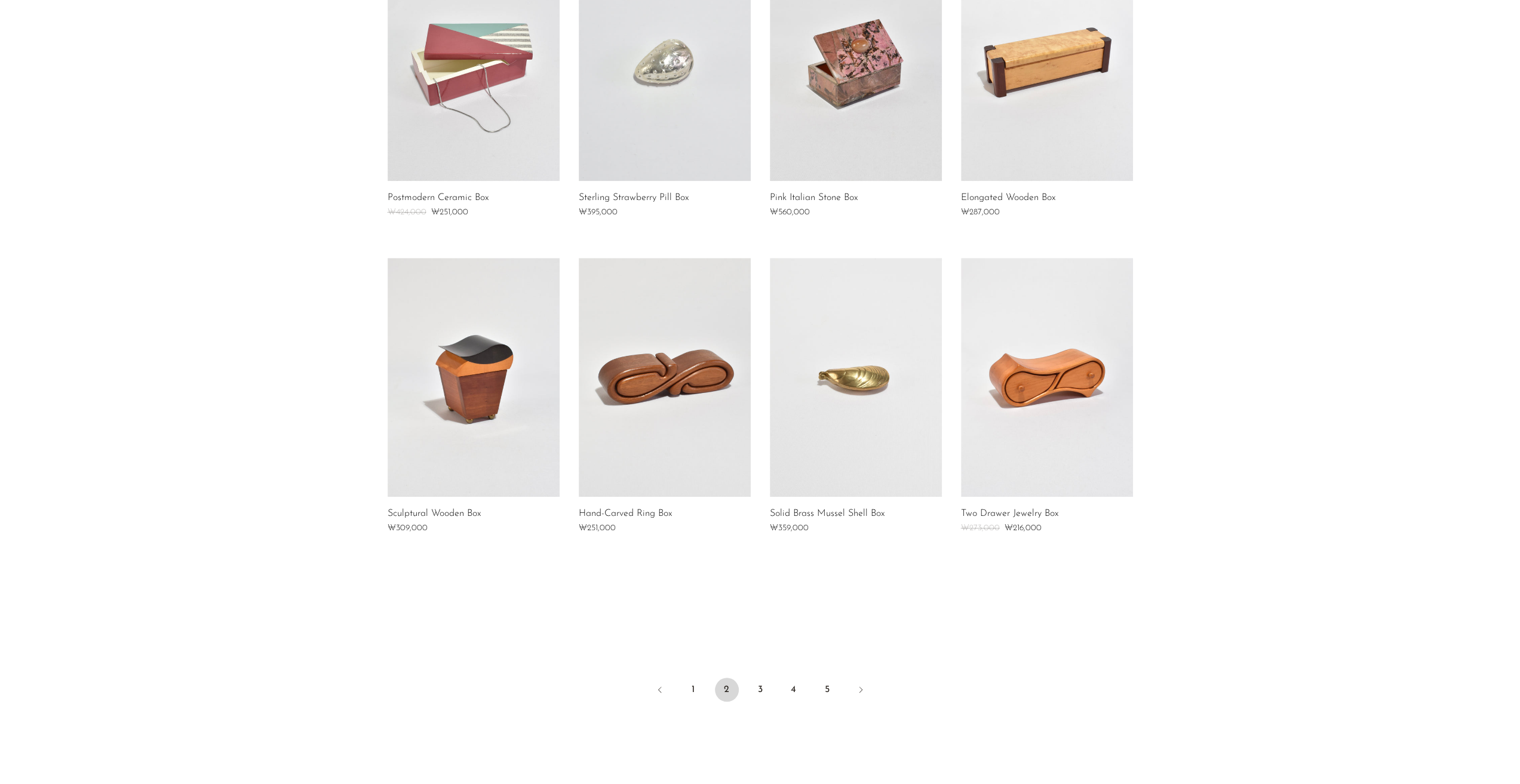
scroll to position [656, 0]
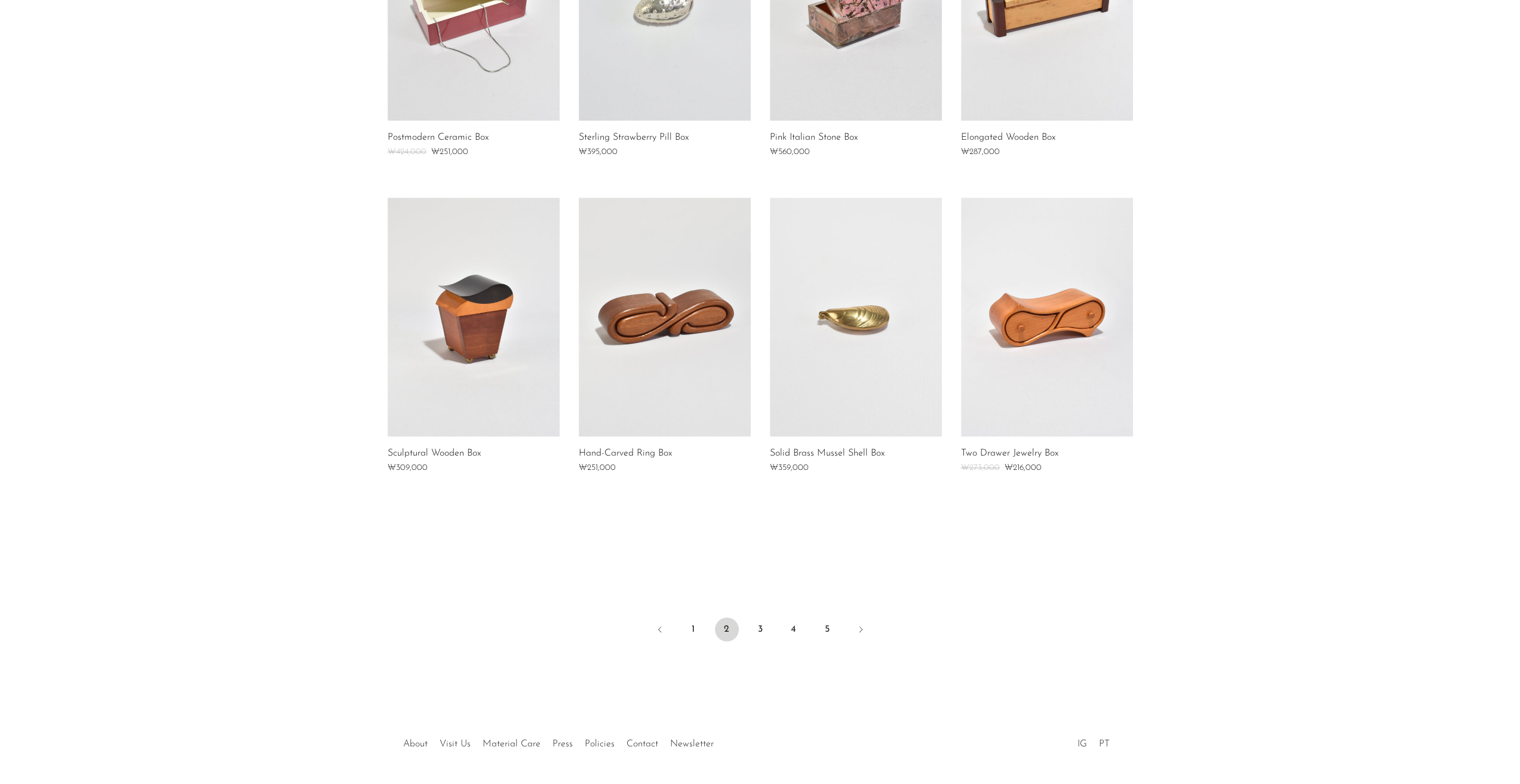
click at [466, 332] on link at bounding box center [474, 317] width 172 height 239
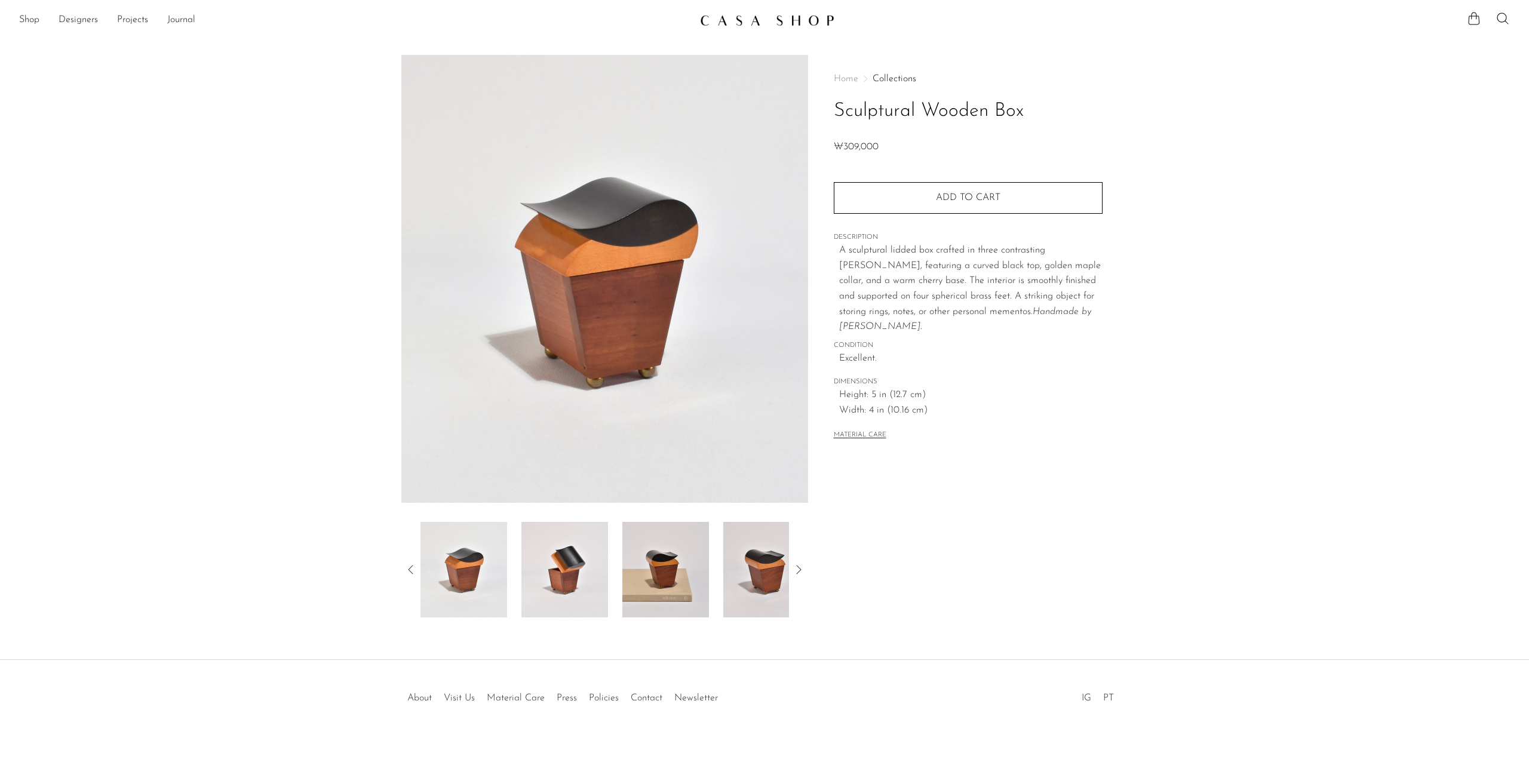
click at [560, 576] on img at bounding box center [565, 570] width 86 height 96
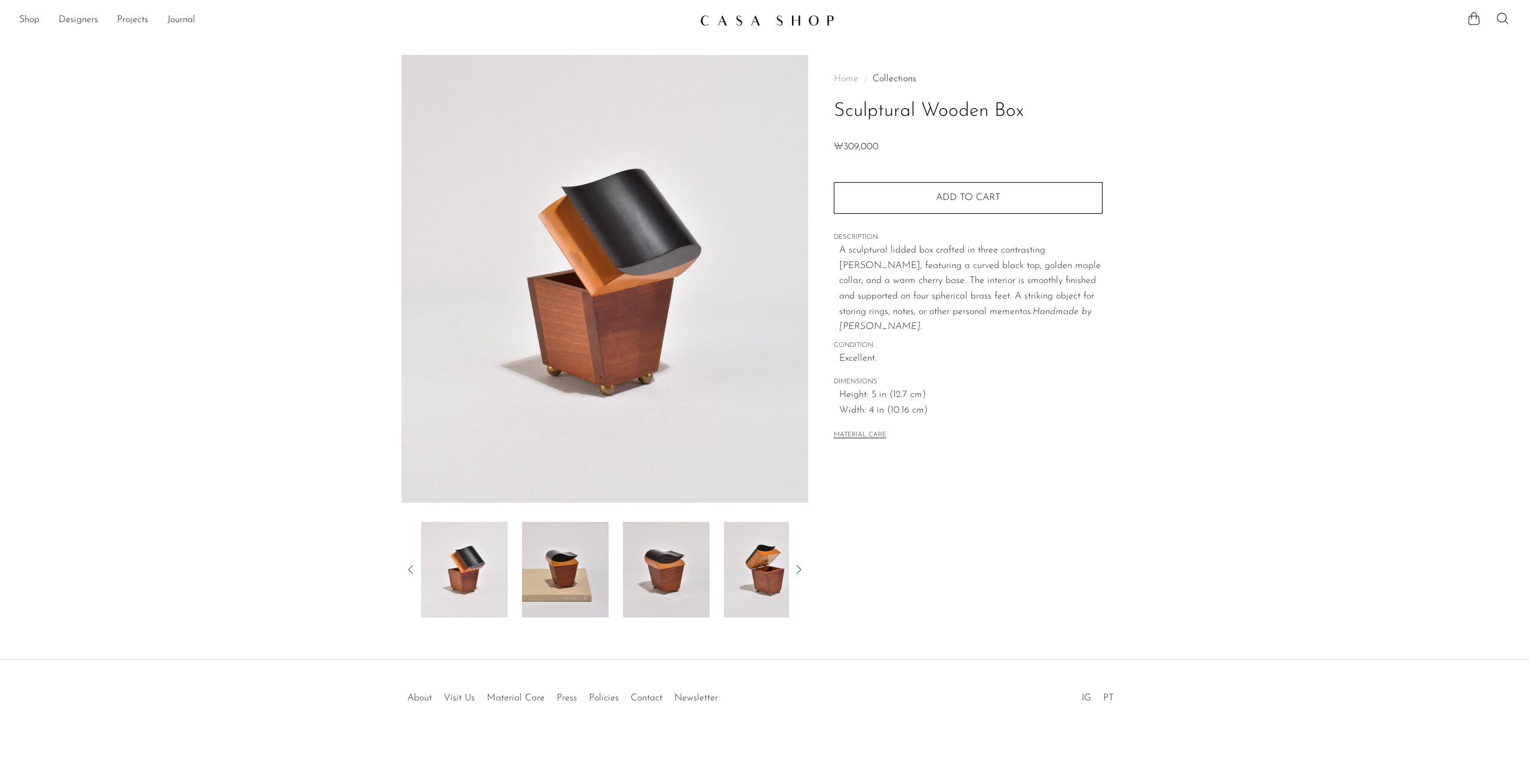
click at [574, 571] on img at bounding box center [565, 570] width 86 height 96
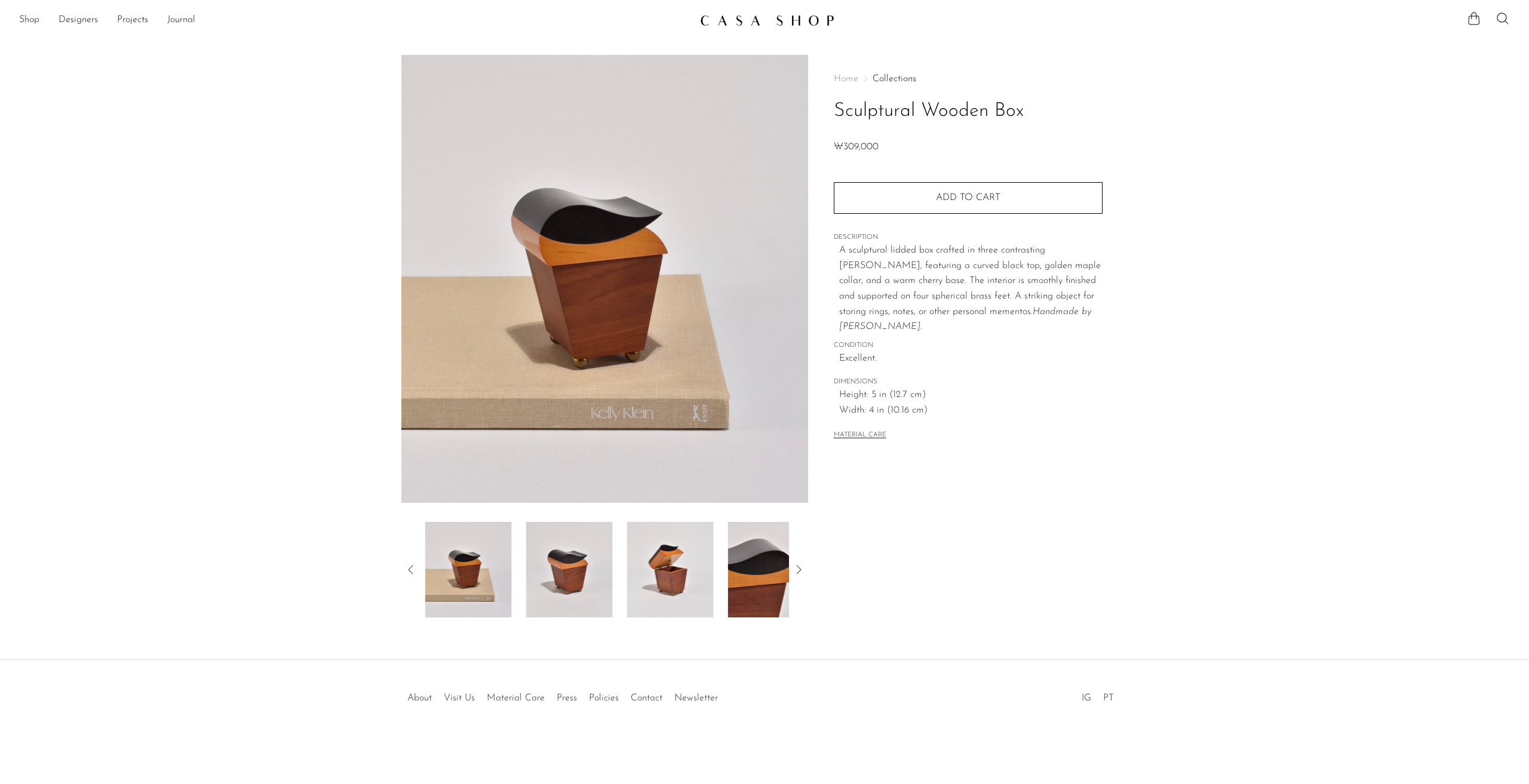
click at [588, 567] on img at bounding box center [569, 570] width 86 height 96
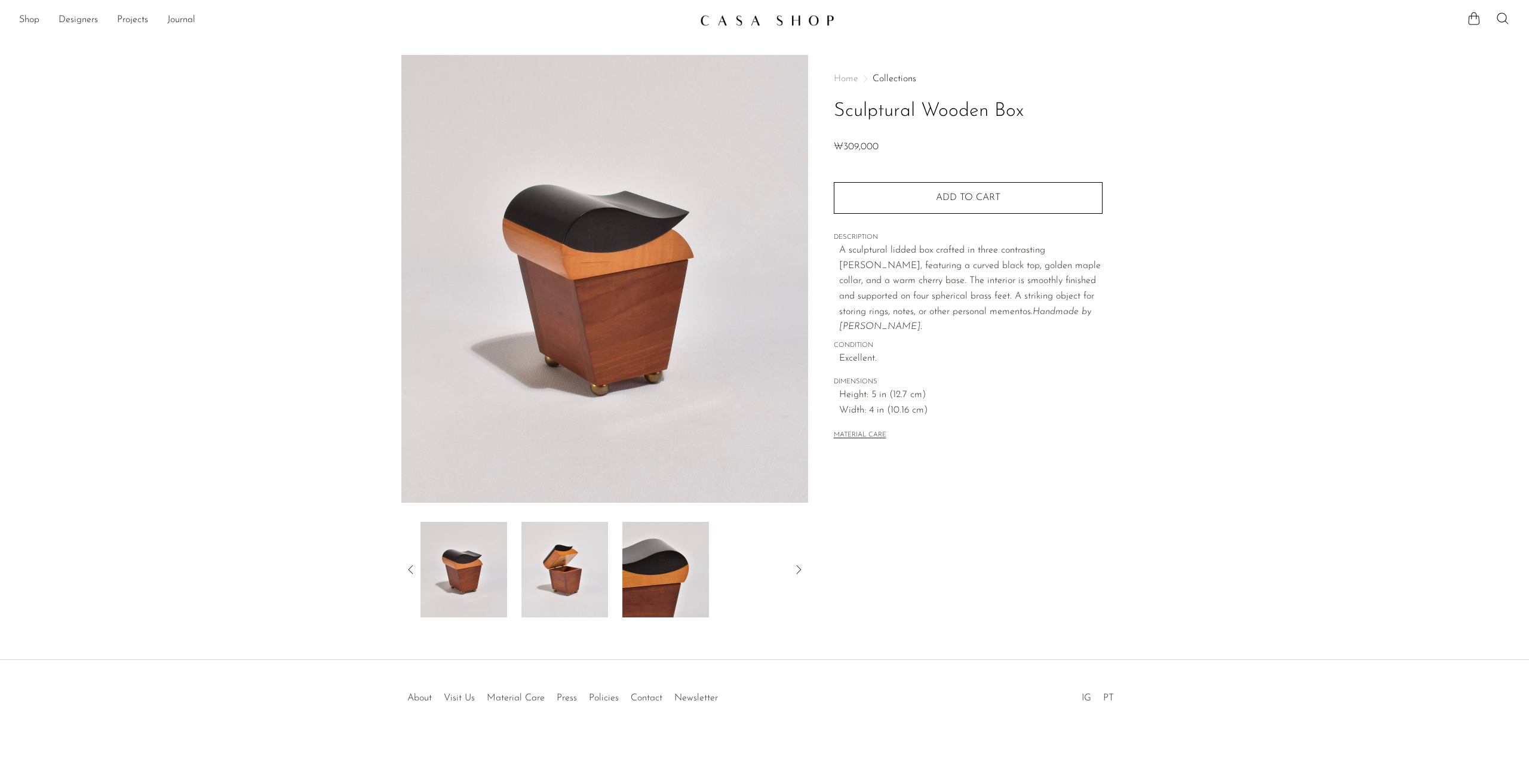
click at [601, 551] on img at bounding box center [565, 570] width 86 height 96
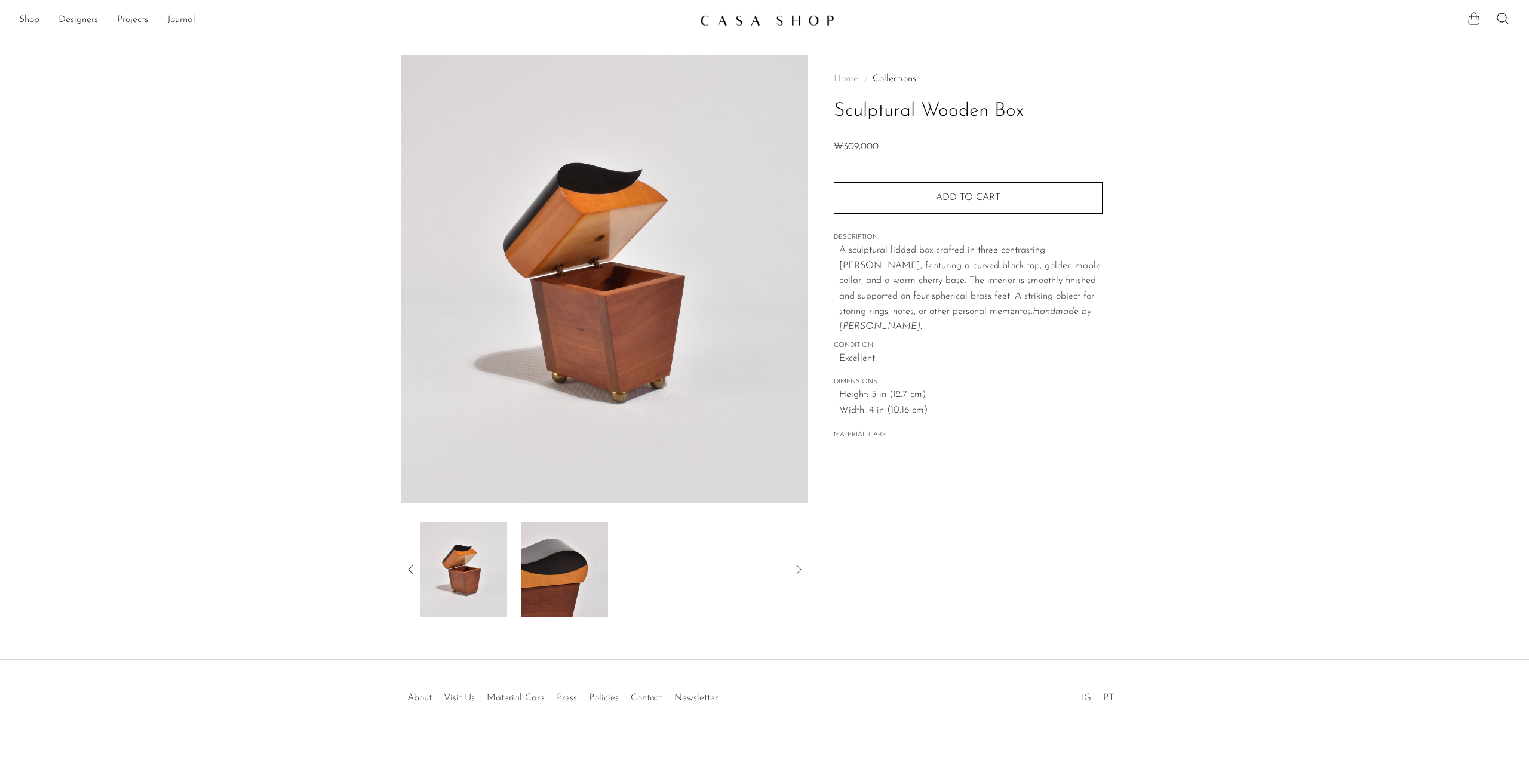
click at [561, 556] on img at bounding box center [565, 570] width 86 height 96
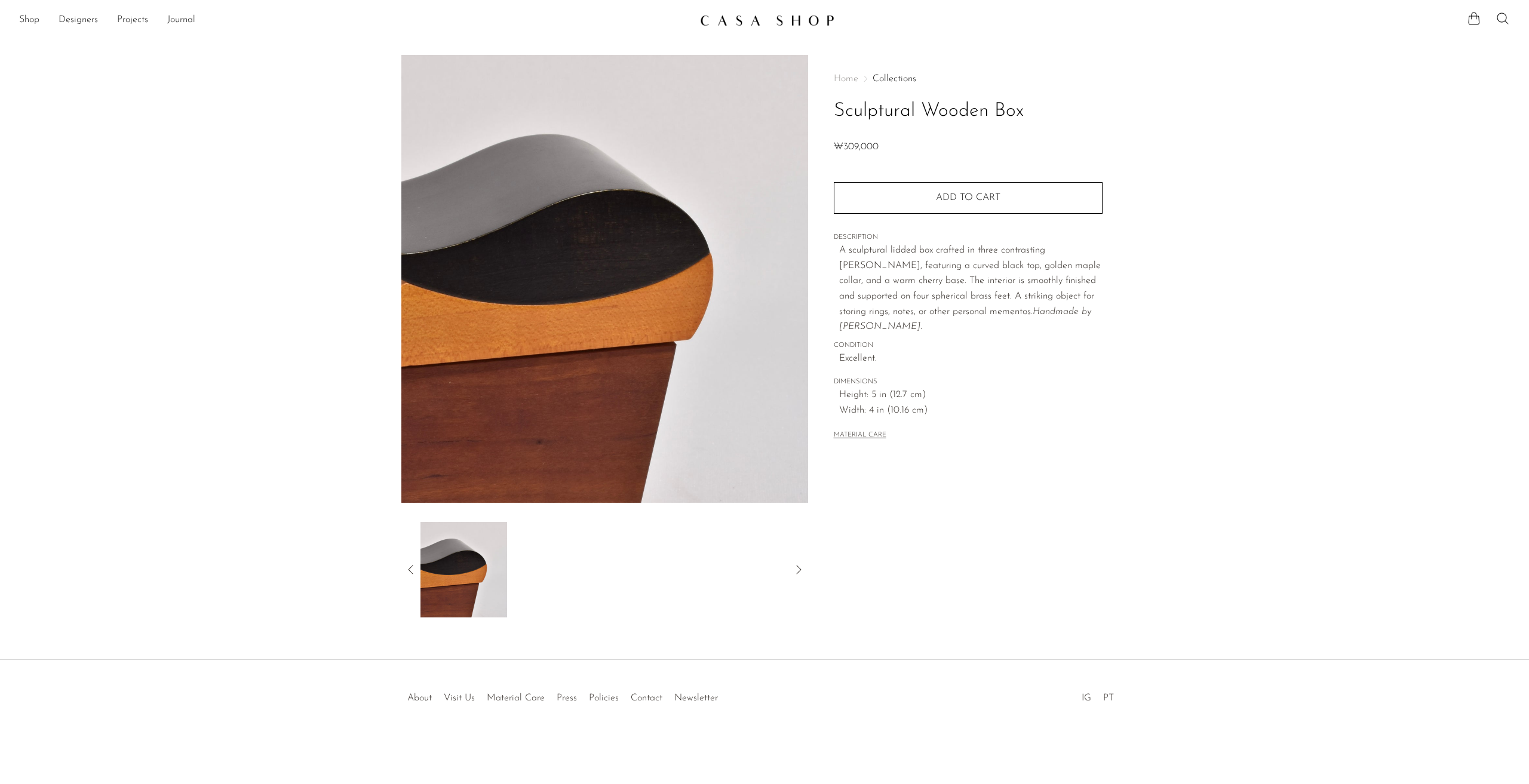
click at [412, 571] on icon at bounding box center [411, 569] width 14 height 14
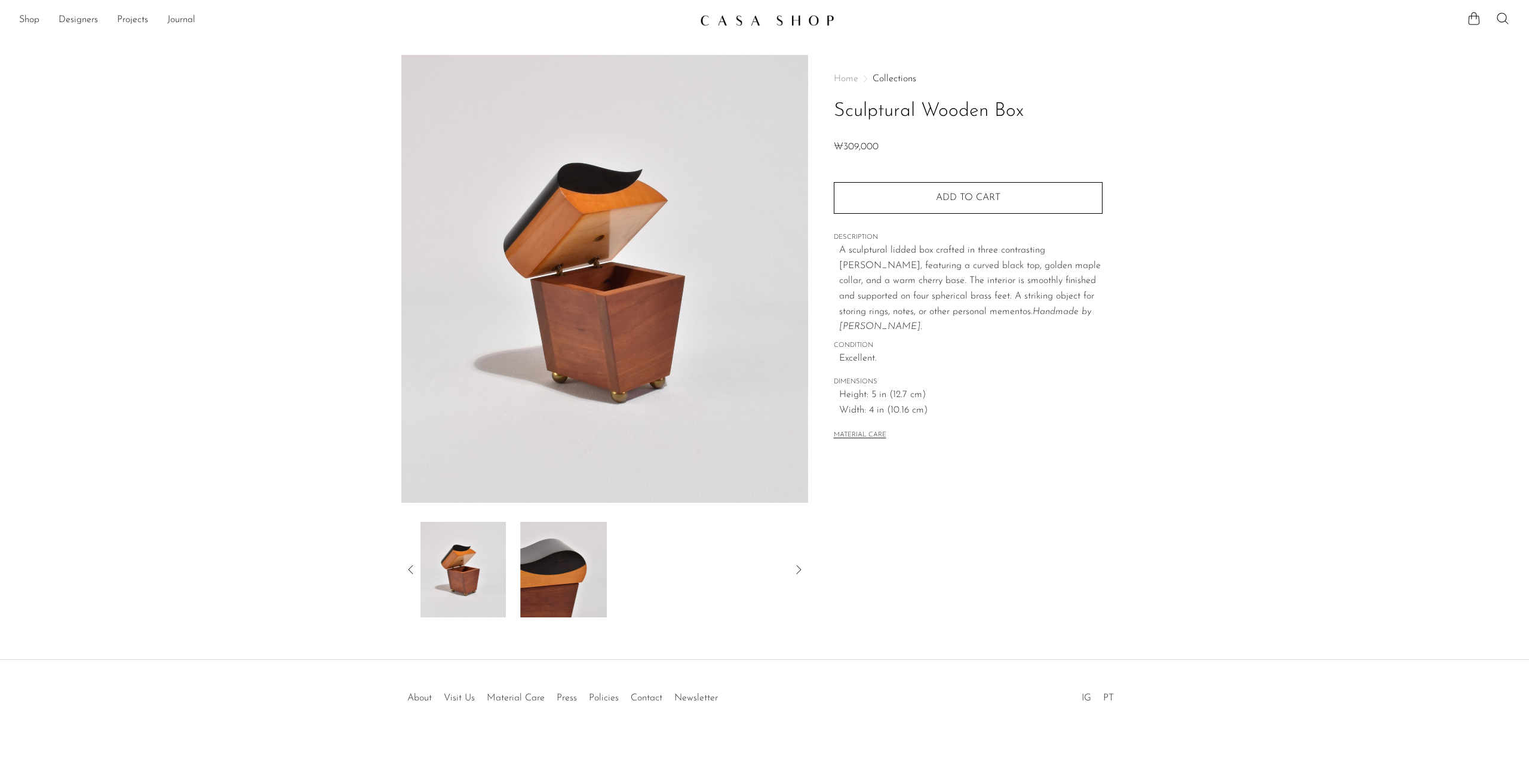
click at [412, 571] on icon at bounding box center [411, 569] width 14 height 14
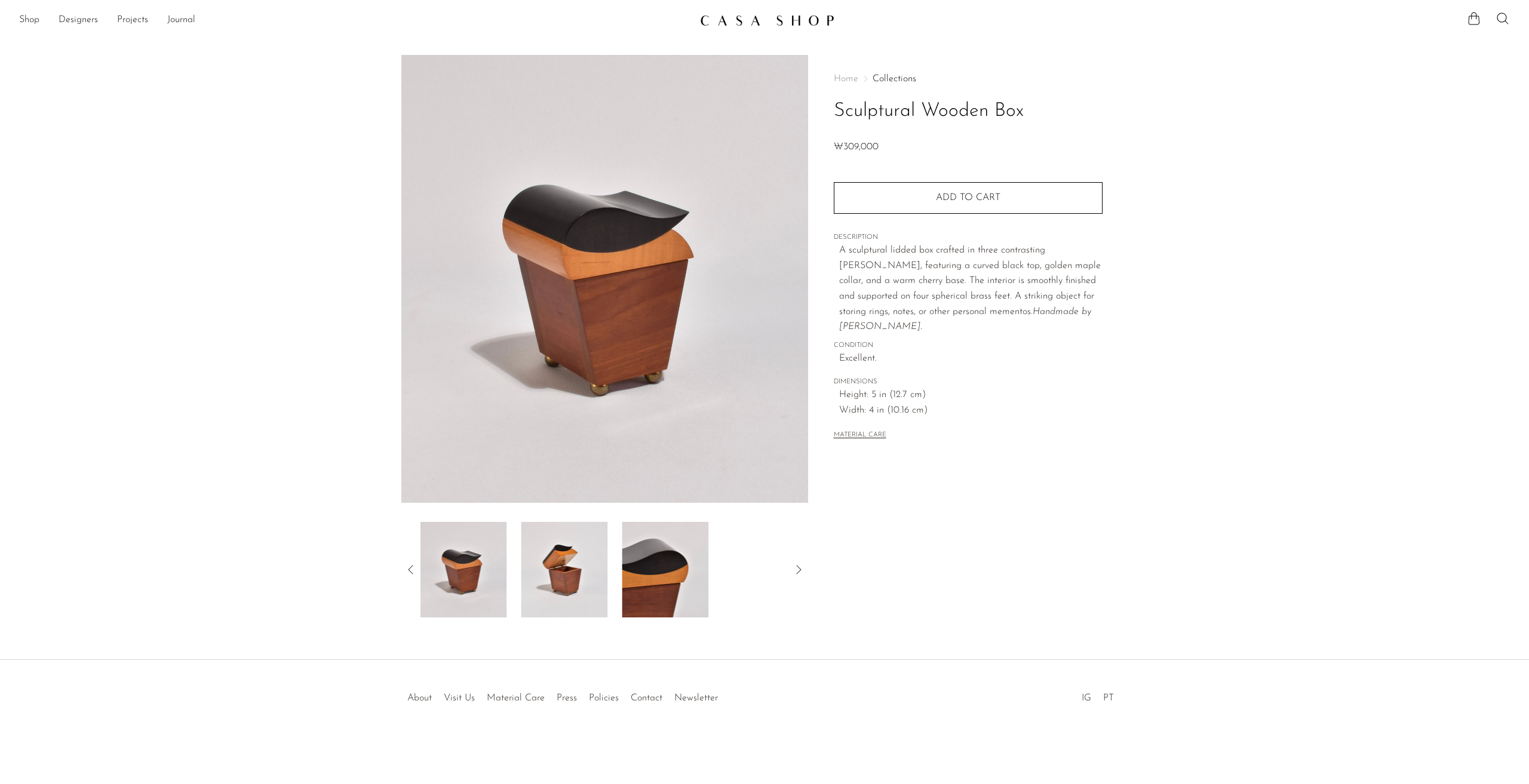
click at [413, 571] on icon at bounding box center [411, 569] width 14 height 14
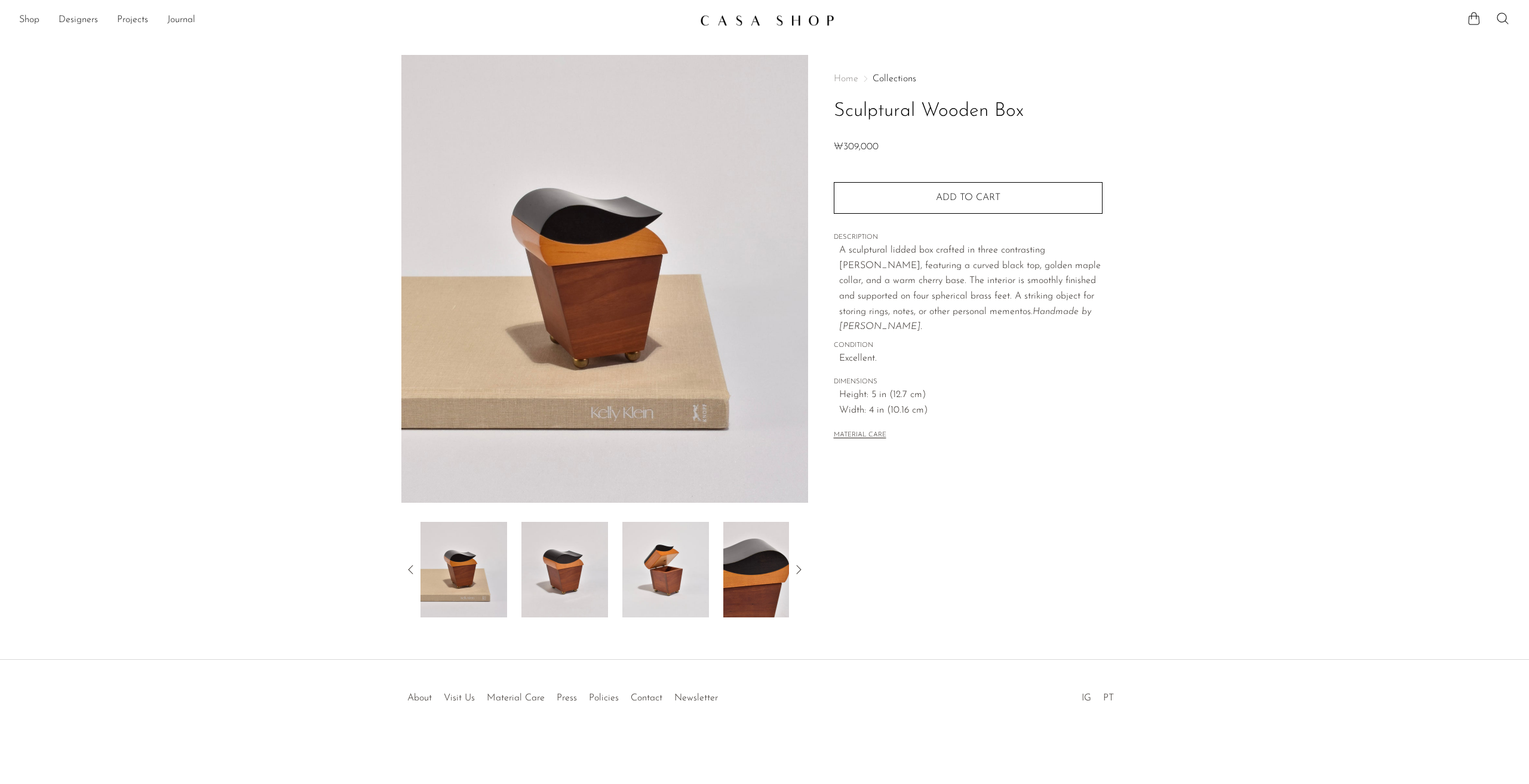
click at [663, 578] on img at bounding box center [665, 570] width 86 height 96
